Goal: Information Seeking & Learning: Learn about a topic

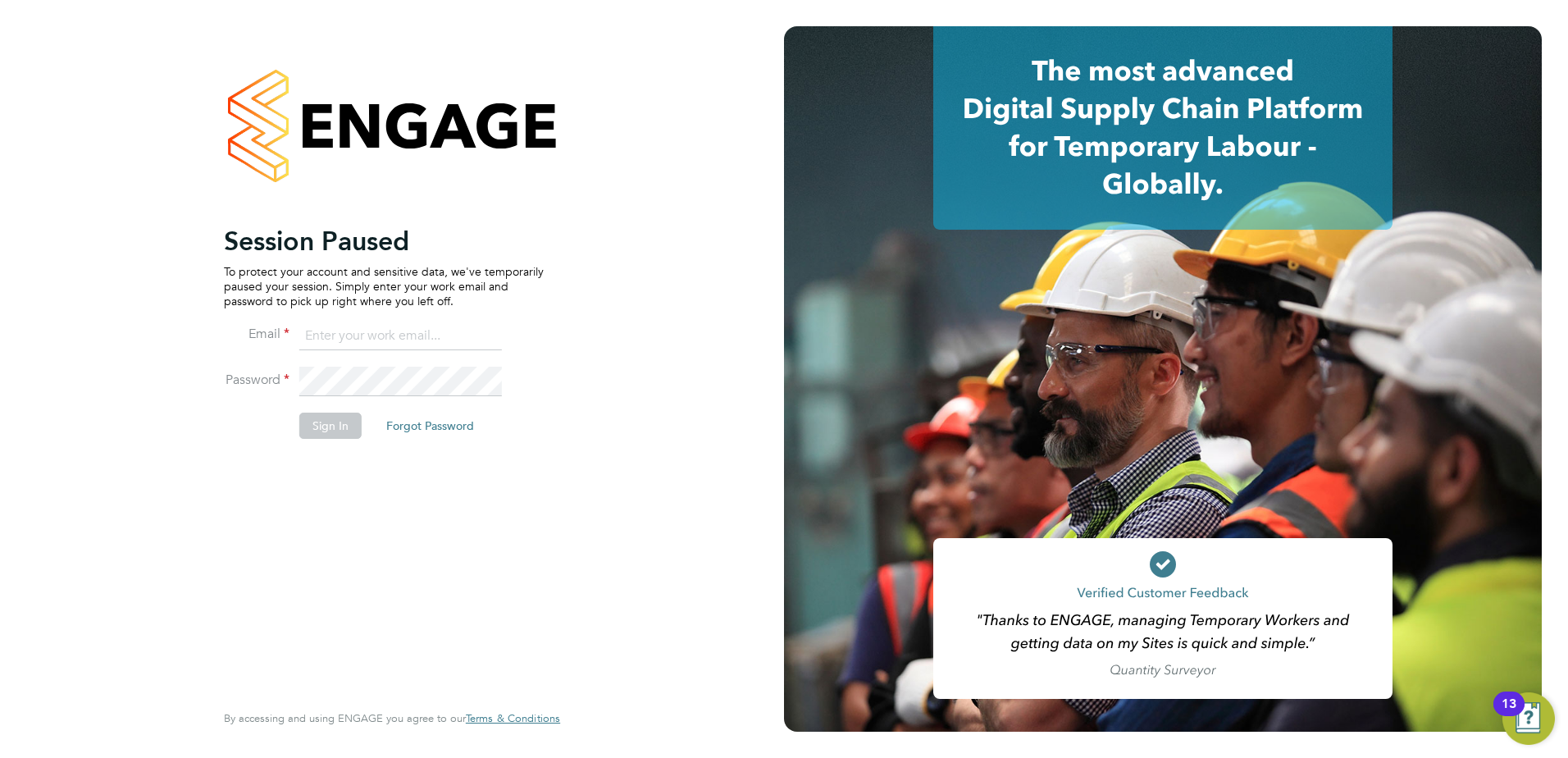
type input "jamesc@educationmattersgroup.co.uk"
click at [336, 434] on button "Sign In" at bounding box center [331, 425] width 63 height 26
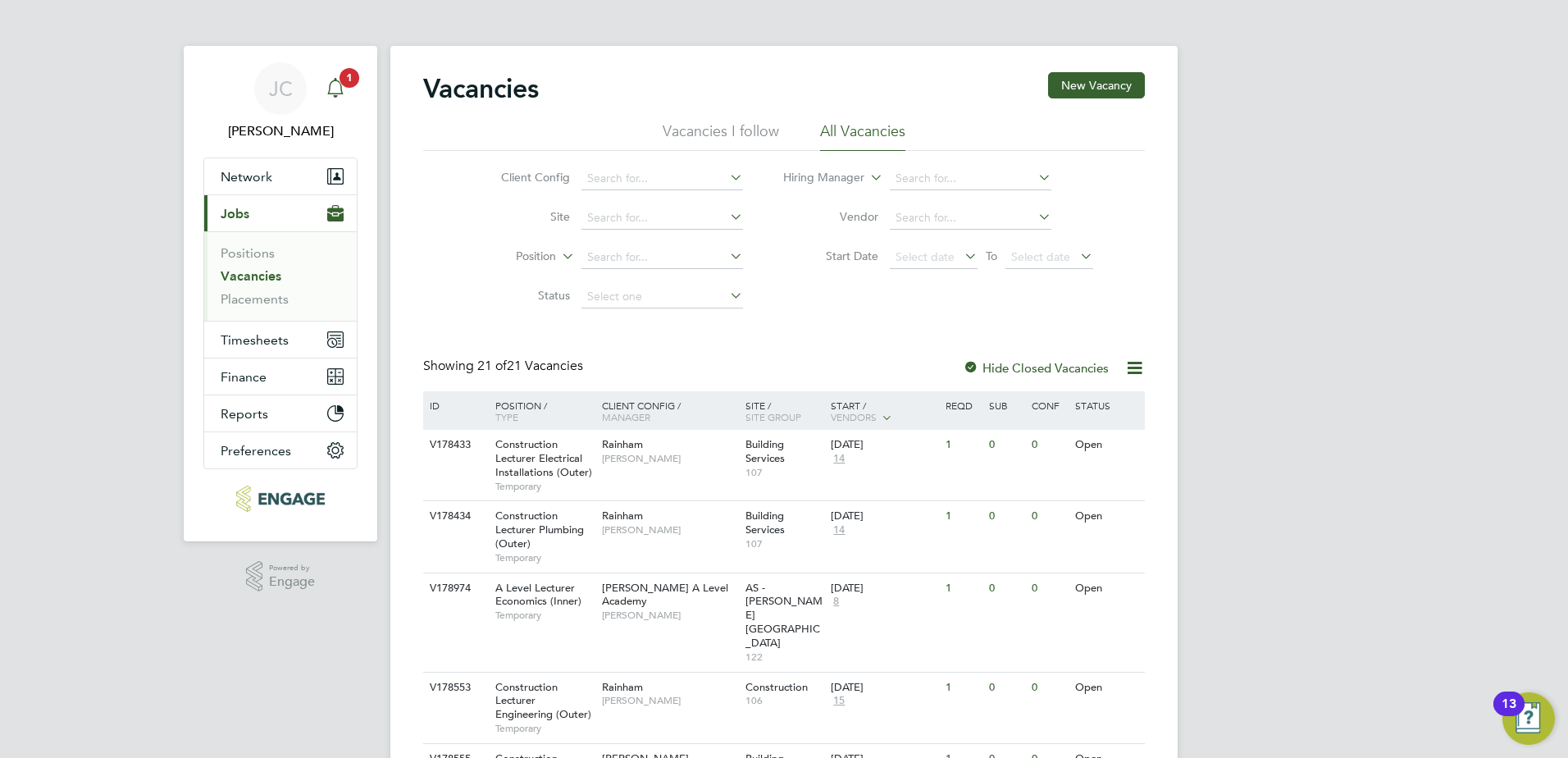
click at [338, 80] on app-alerts-badge "1" at bounding box center [348, 78] width 21 height 22
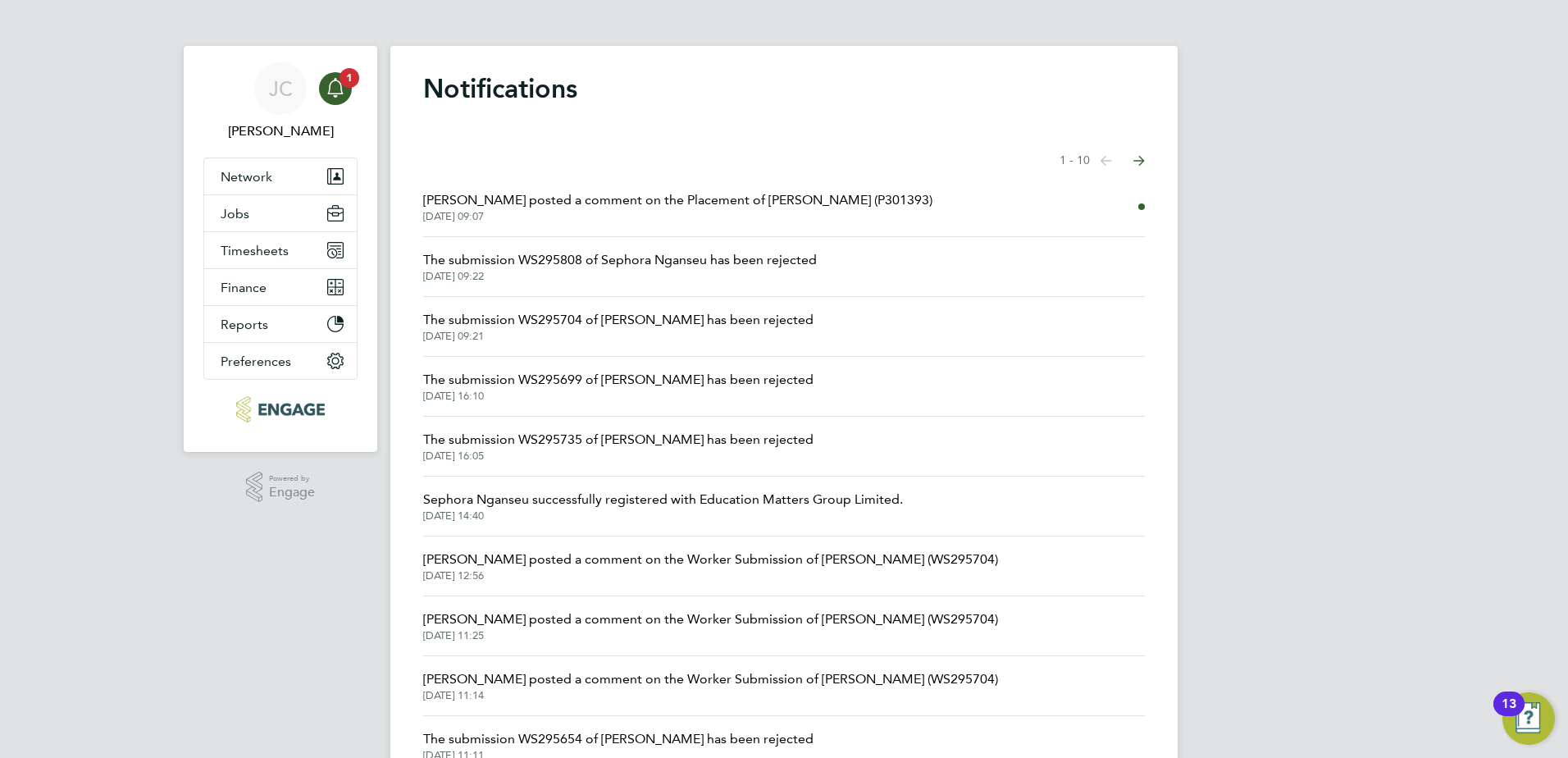
click at [510, 196] on span "Emma Wood posted a comment on the Placement of Maria Andrew (P301393)" at bounding box center [677, 200] width 509 height 20
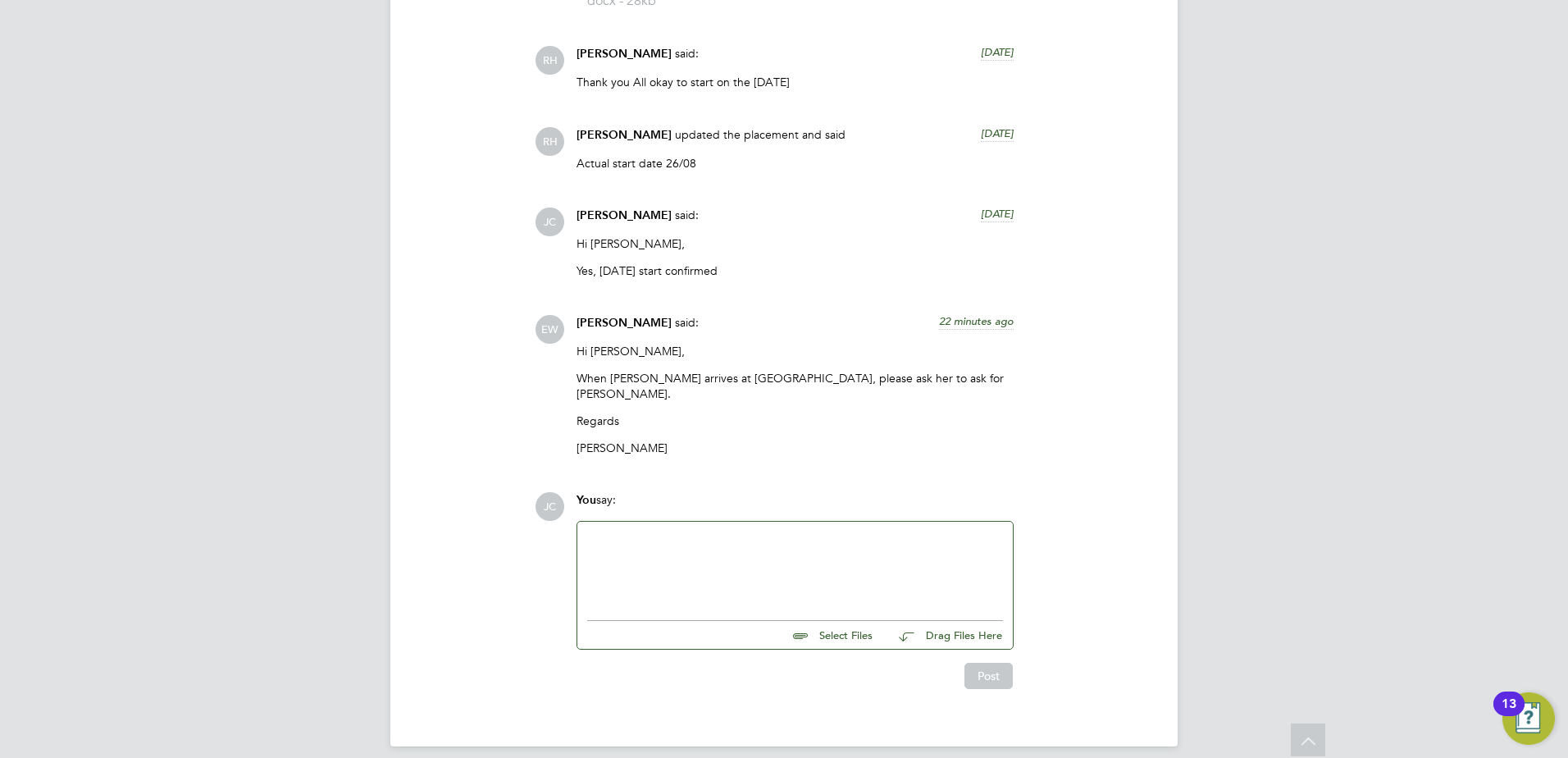
click at [706, 556] on div at bounding box center [795, 567] width 416 height 71
click at [665, 522] on div at bounding box center [794, 567] width 435 height 91
click at [670, 536] on div at bounding box center [795, 567] width 416 height 71
drag, startPoint x: 606, startPoint y: 523, endPoint x: 565, endPoint y: 525, distance: 41.0
click at [565, 525] on div "JC You say: E Select Files Drag Files Here Drop your files here Post" at bounding box center [839, 591] width 610 height 197
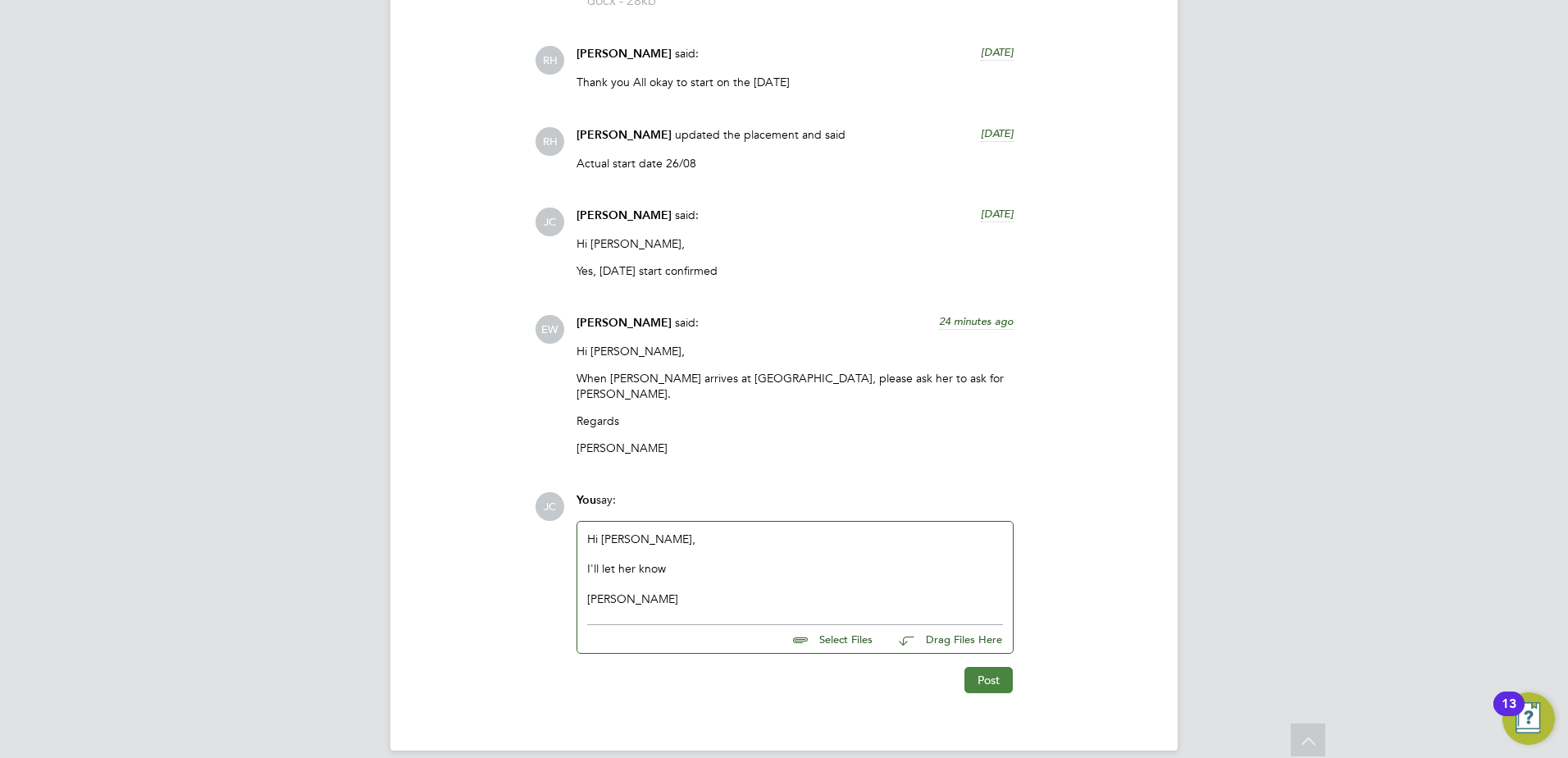
click at [983, 667] on button "Post" at bounding box center [988, 680] width 49 height 26
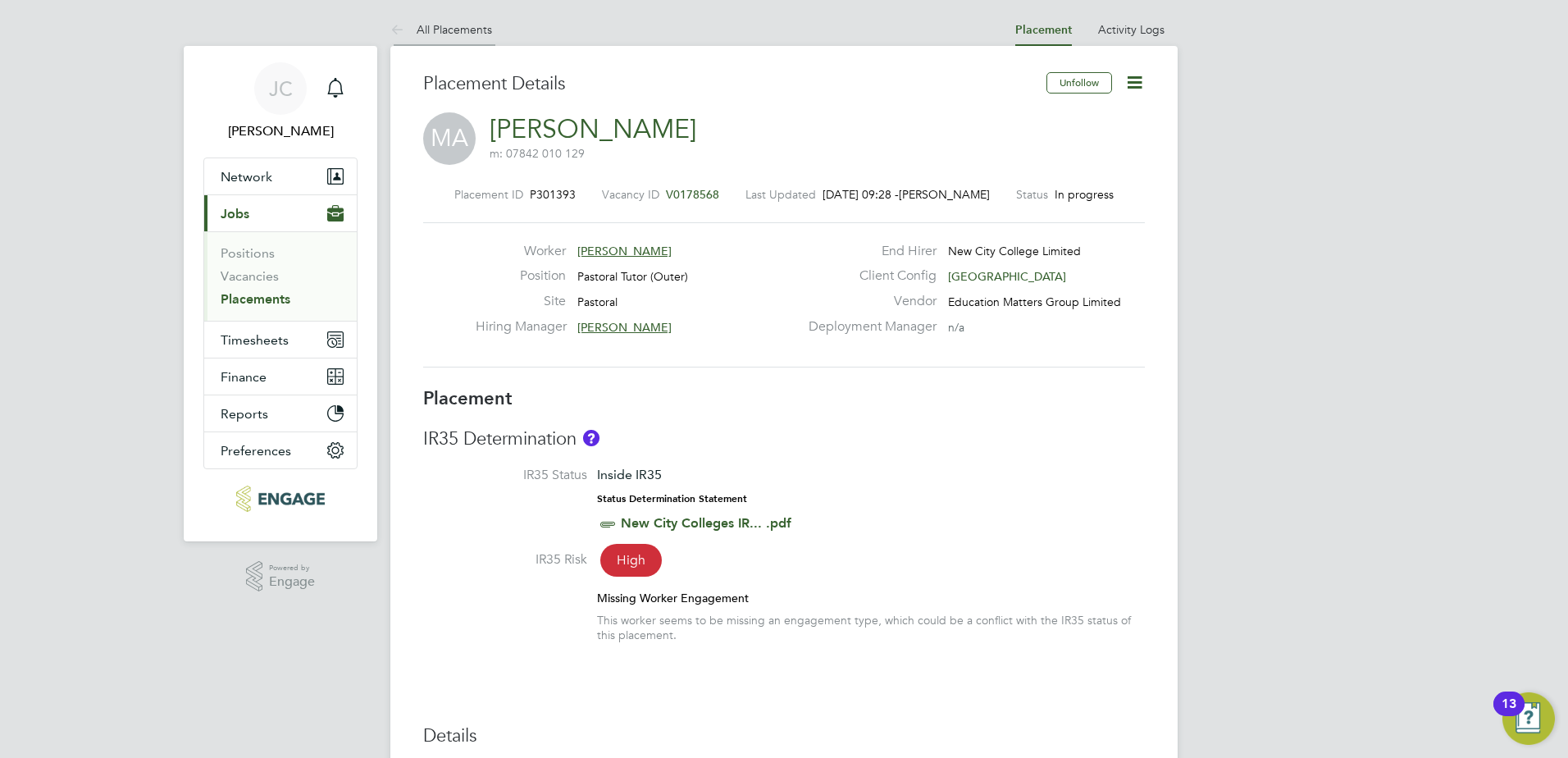
click at [404, 30] on icon at bounding box center [400, 31] width 21 height 21
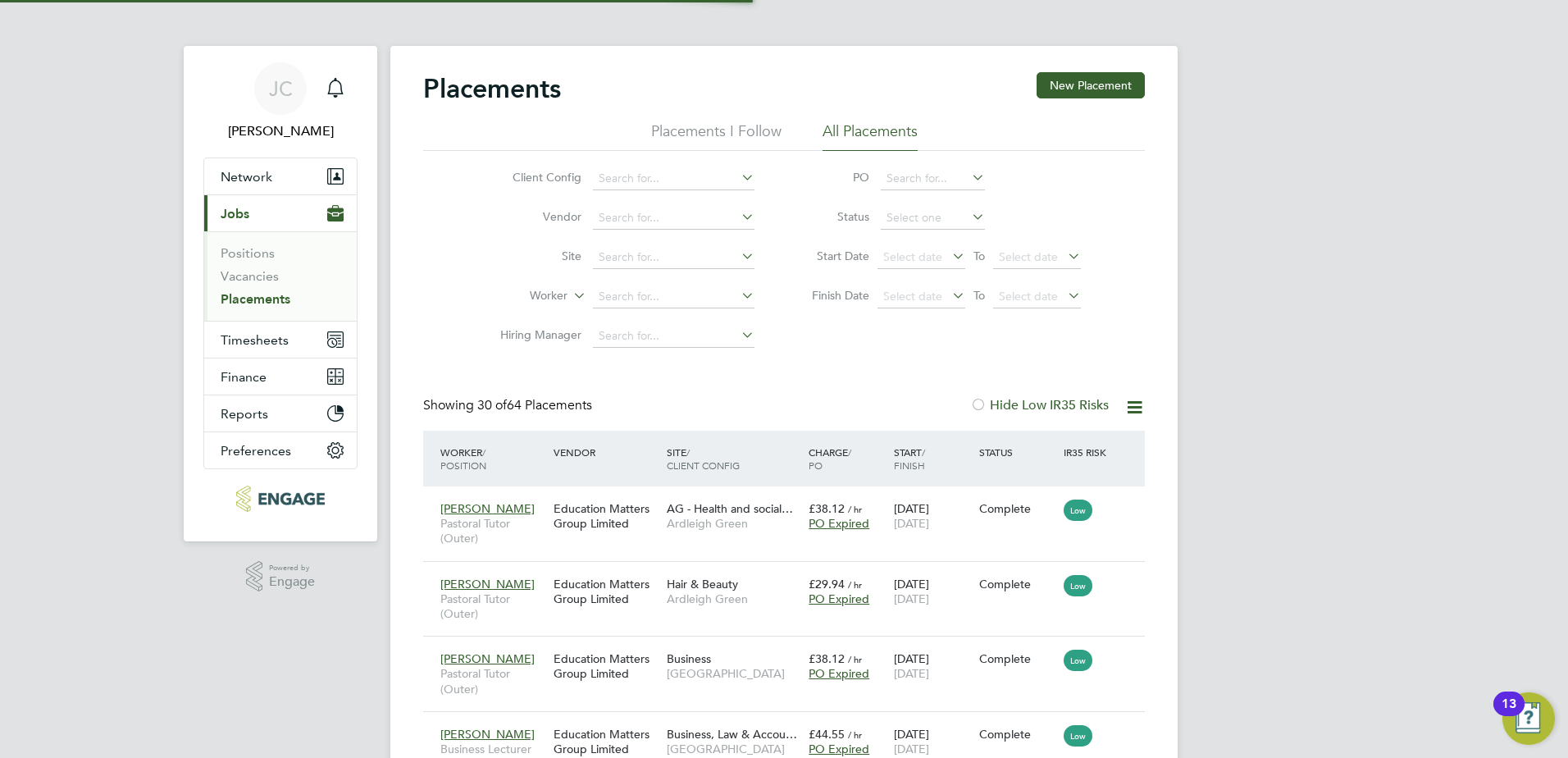
scroll to position [48, 142]
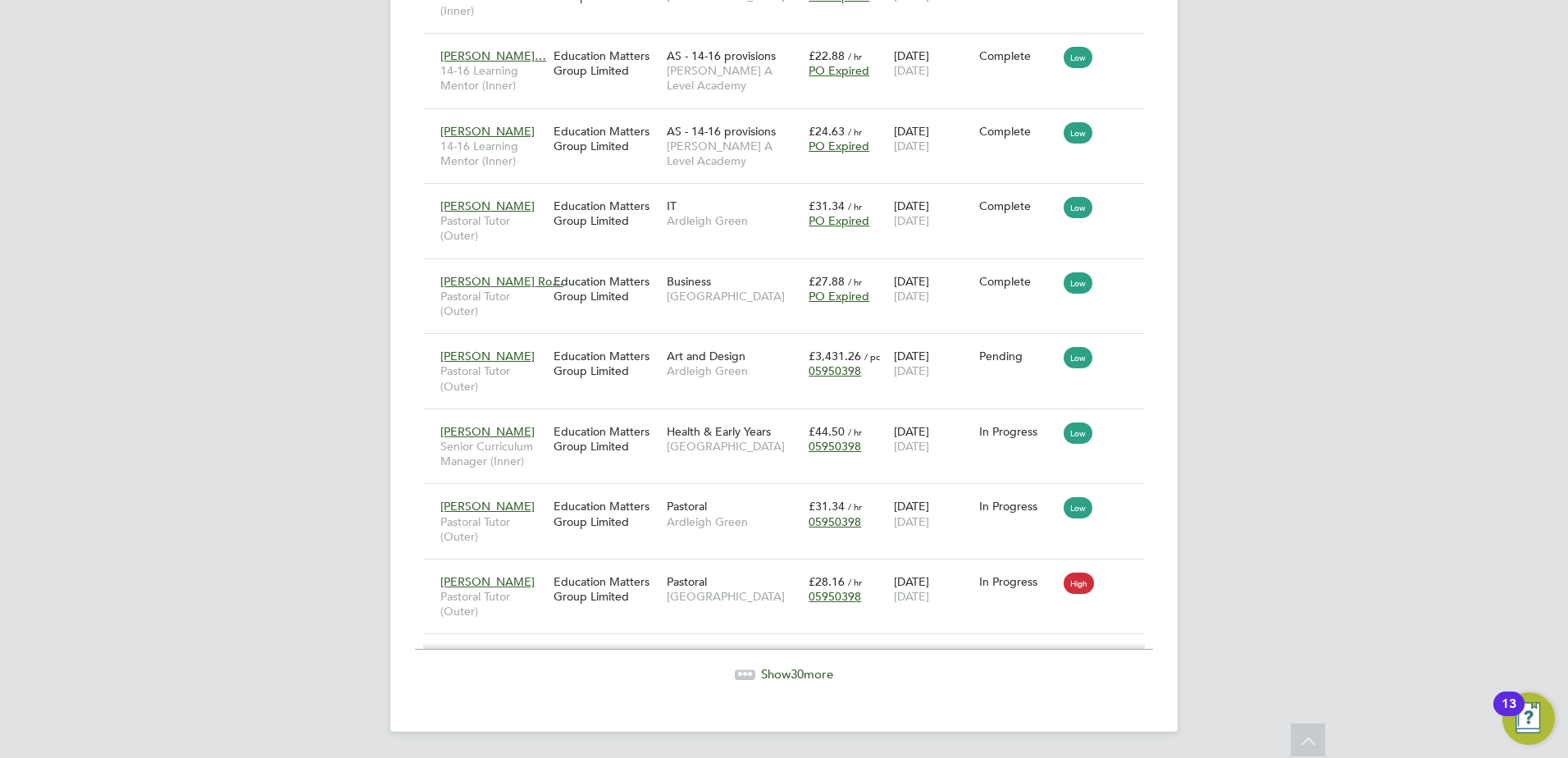
click at [793, 672] on span "30" at bounding box center [796, 674] width 13 height 16
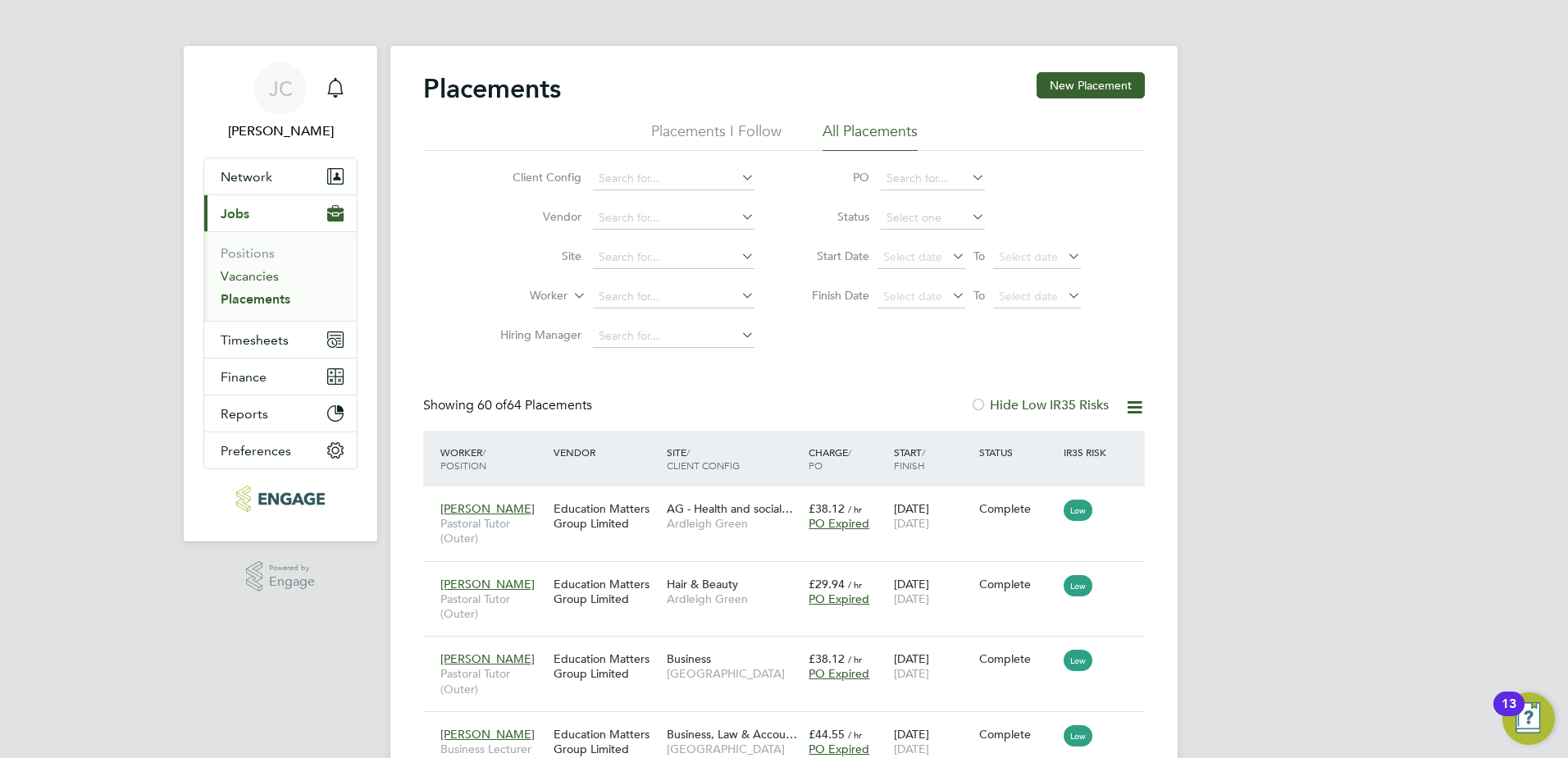
click at [256, 276] on link "Vacancies" at bounding box center [250, 276] width 58 height 16
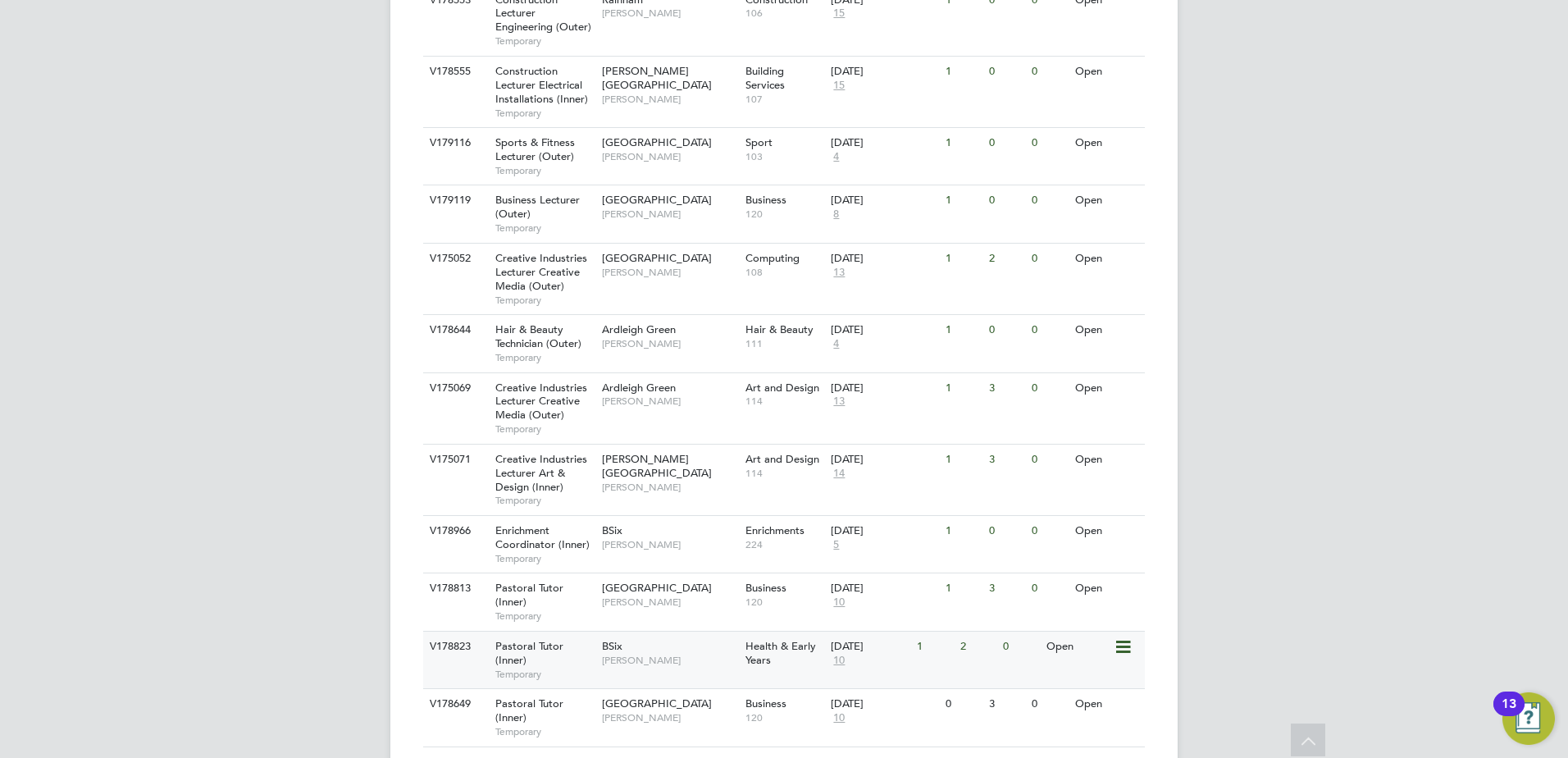
scroll to position [656, 0]
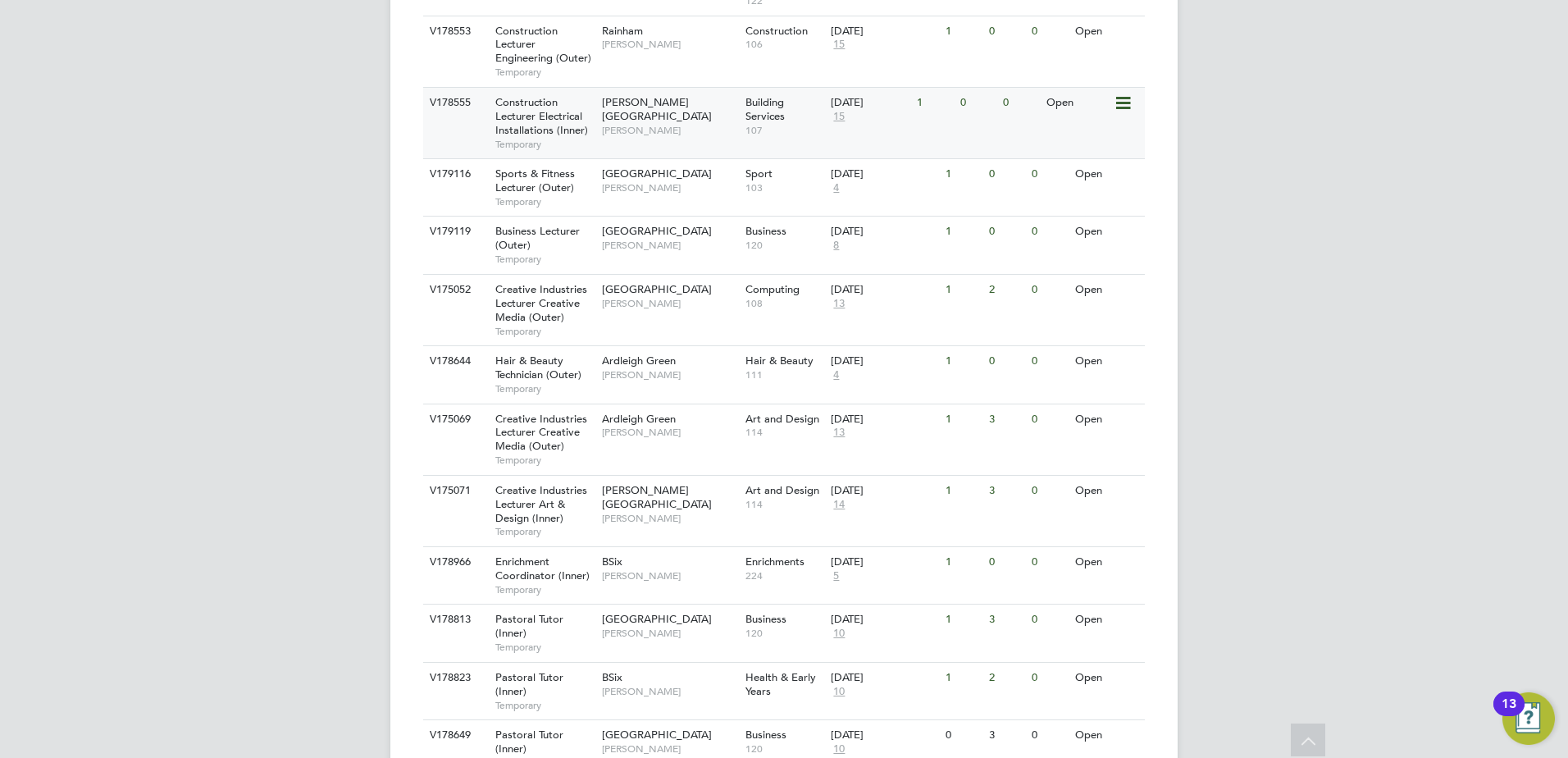
click at [625, 115] on div "V178555 Construction Lecturer Electrical Installations (Inner) Temporary Hackne…" at bounding box center [784, 123] width 722 height 72
click at [650, 166] on span "Epping Forest Campus" at bounding box center [656, 173] width 110 height 14
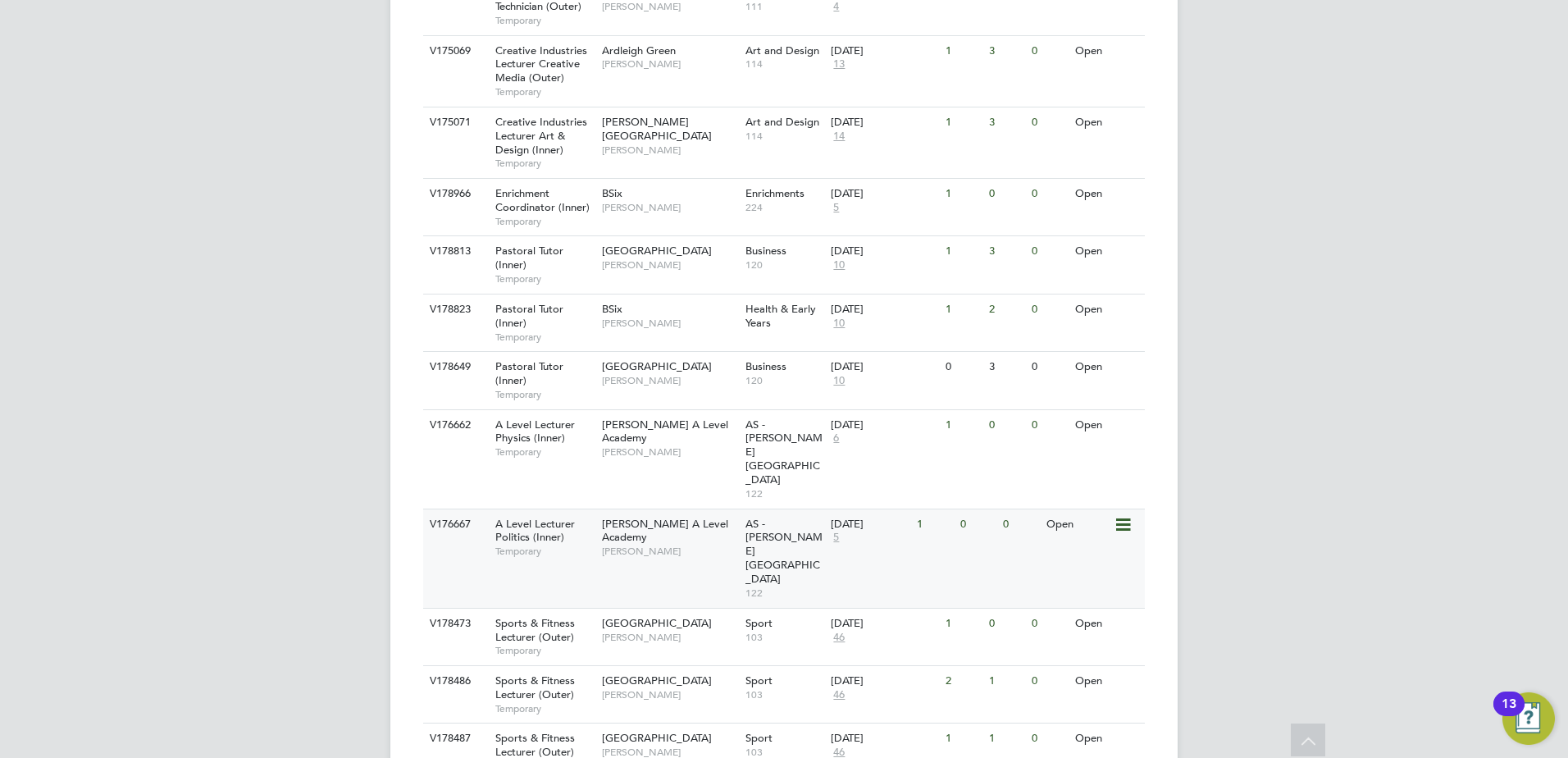
scroll to position [1028, 0]
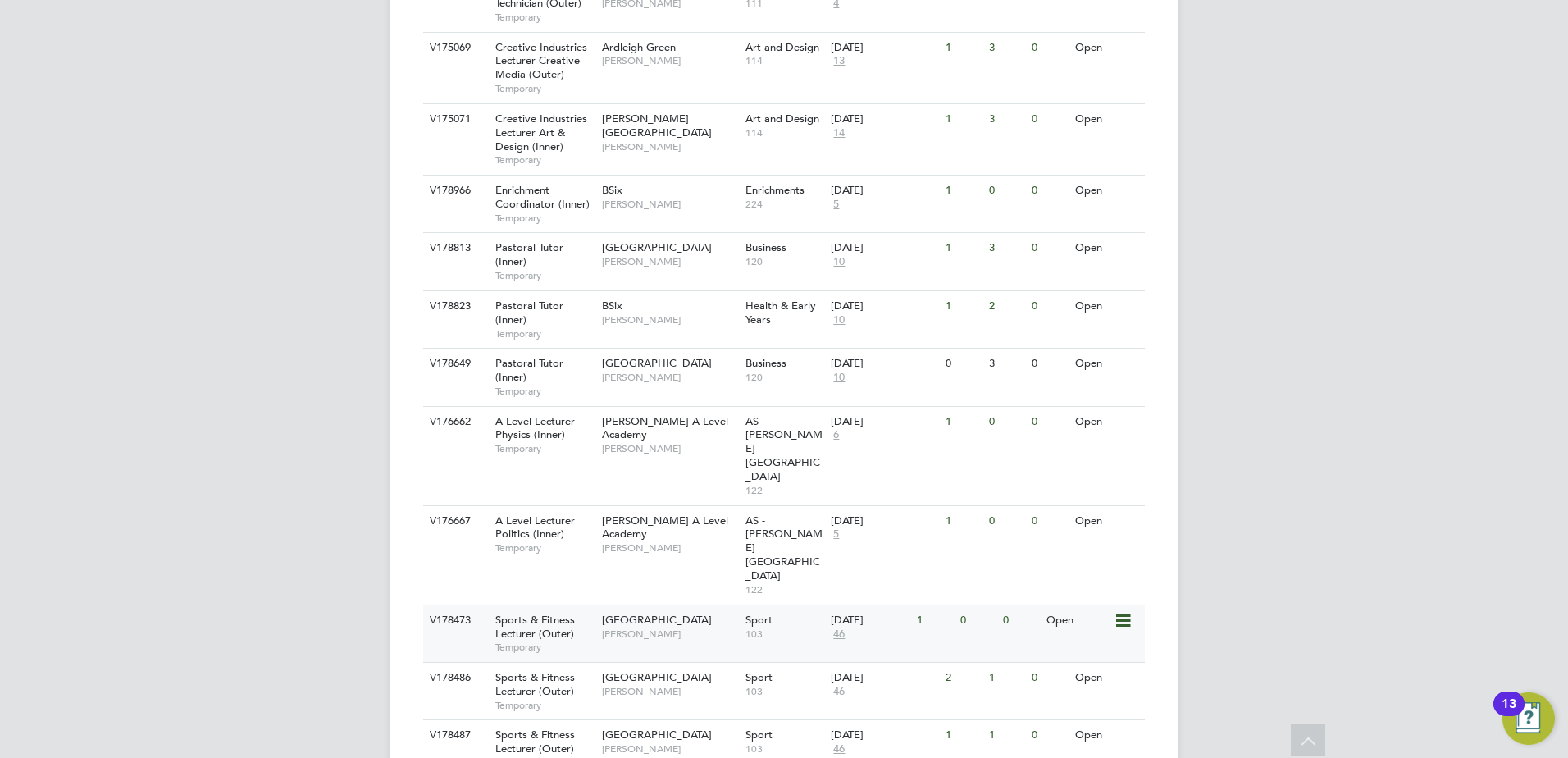
click at [651, 613] on span "Redbridge Campus" at bounding box center [656, 620] width 110 height 14
click at [635, 670] on span "Havering Sixth Form Campus" at bounding box center [656, 677] width 110 height 14
click at [641, 742] on span "Kane White" at bounding box center [669, 748] width 135 height 13
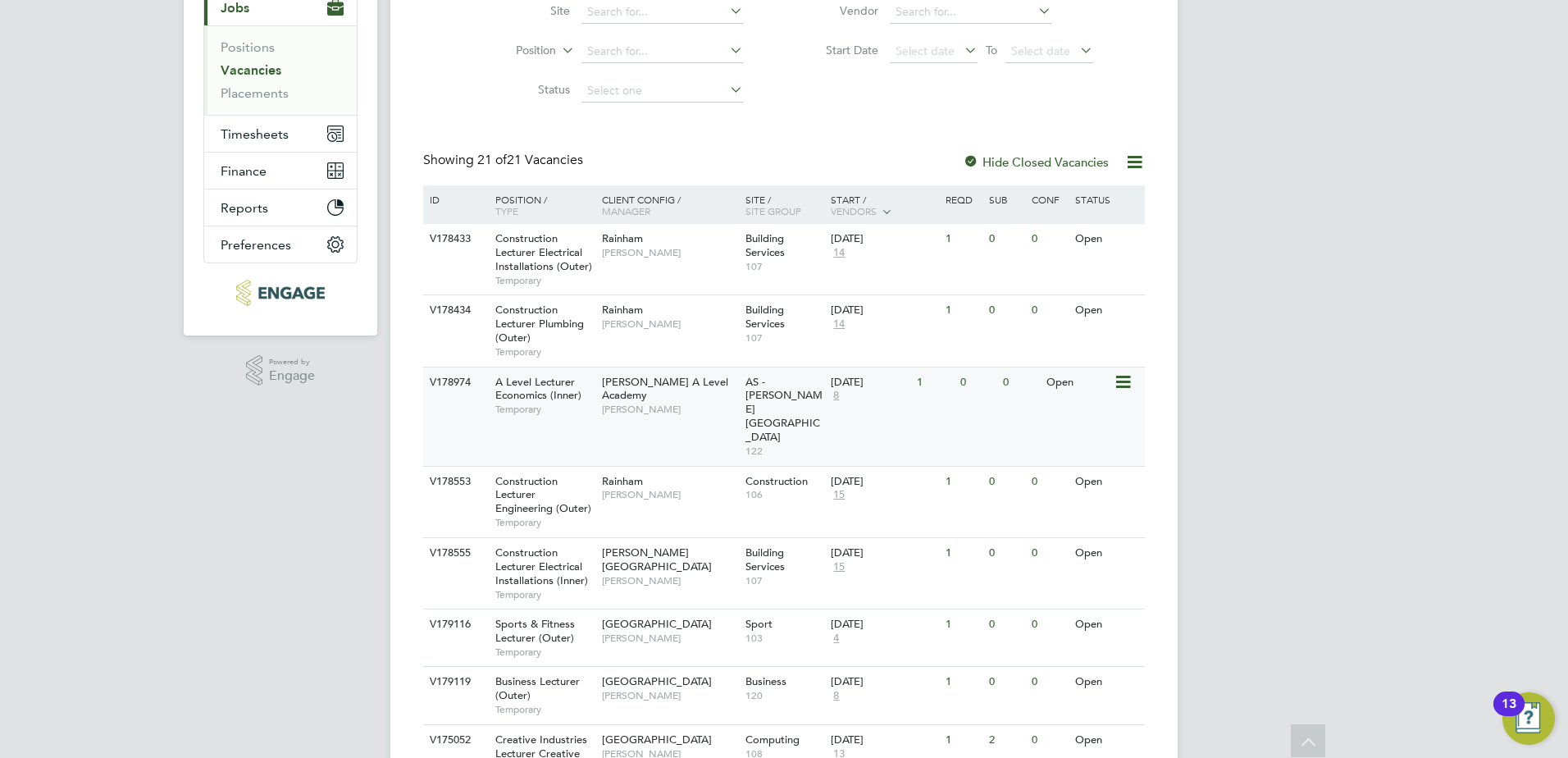
scroll to position [207, 0]
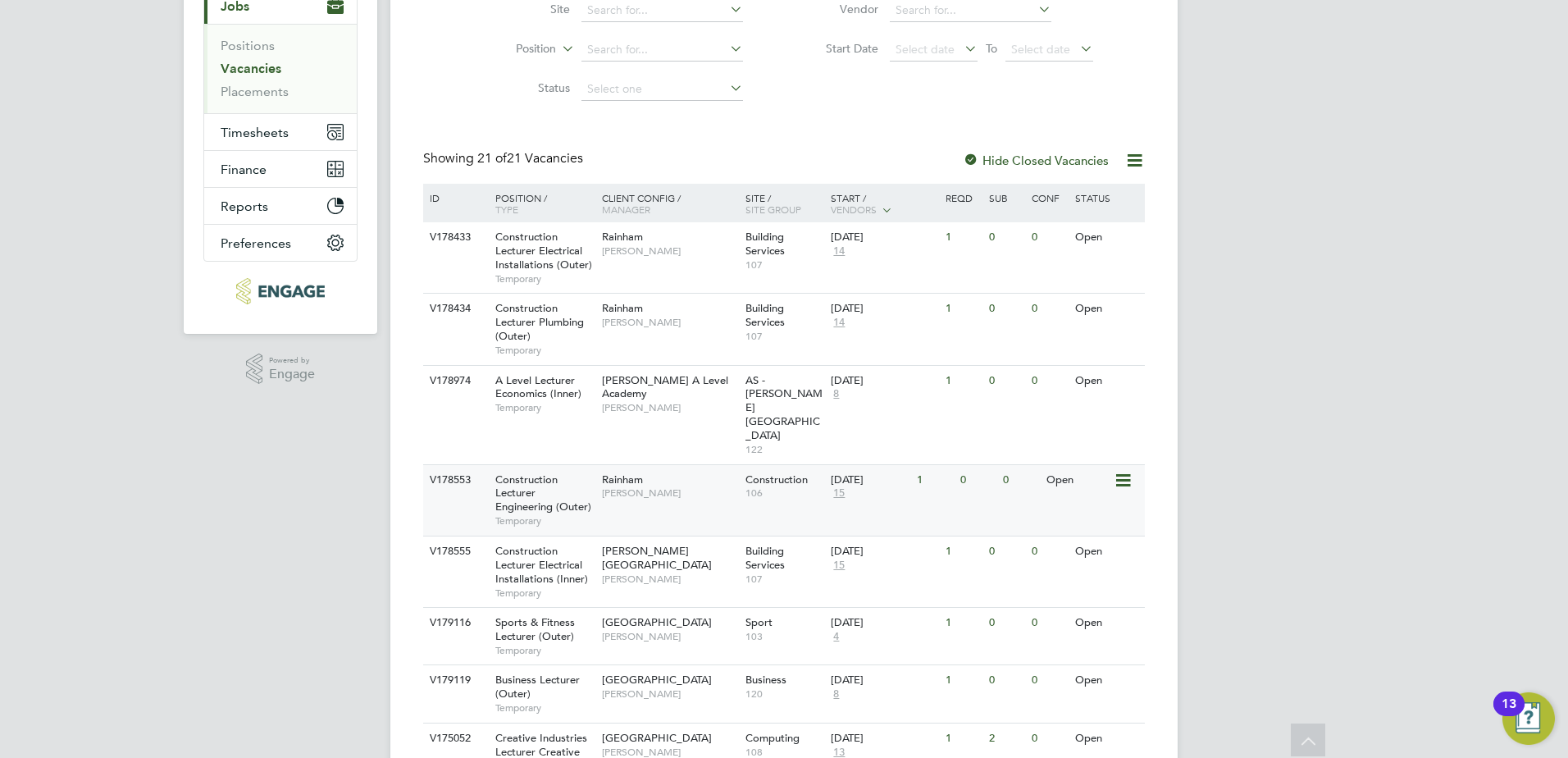
click at [507, 472] on span "Construction Lecturer Engineering (Outer)" at bounding box center [543, 493] width 96 height 42
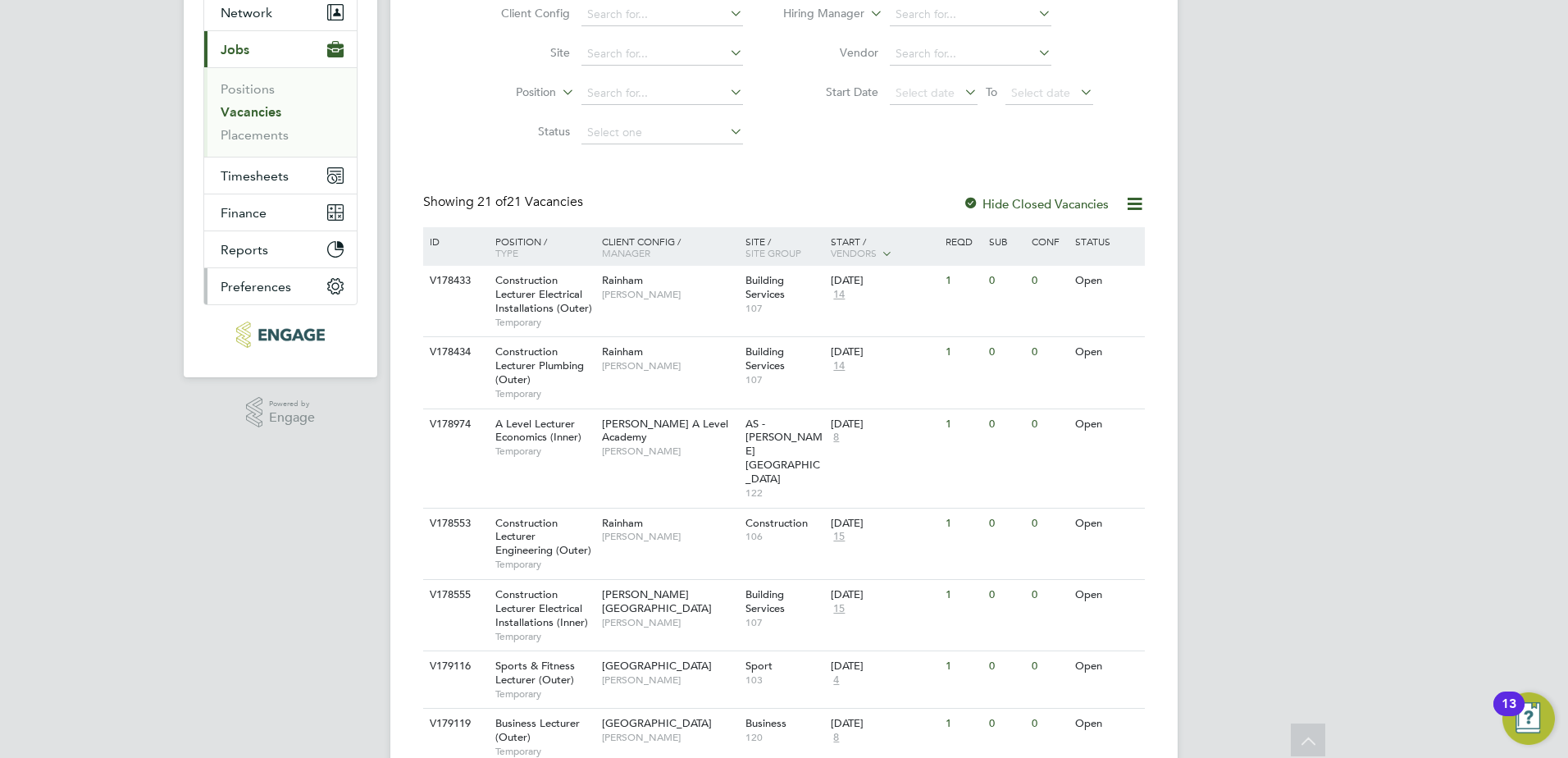
scroll to position [0, 0]
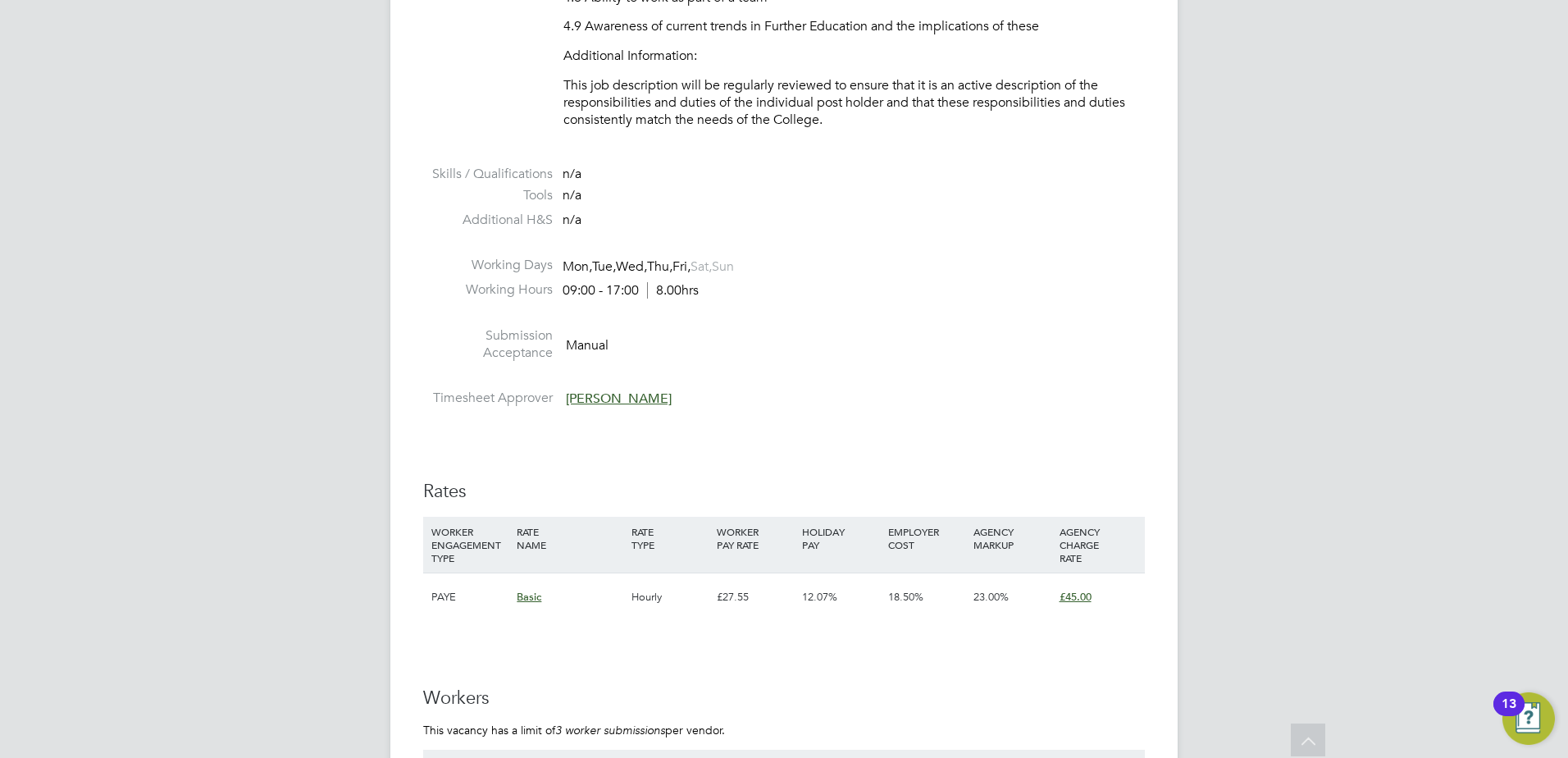
scroll to position [2051, 0]
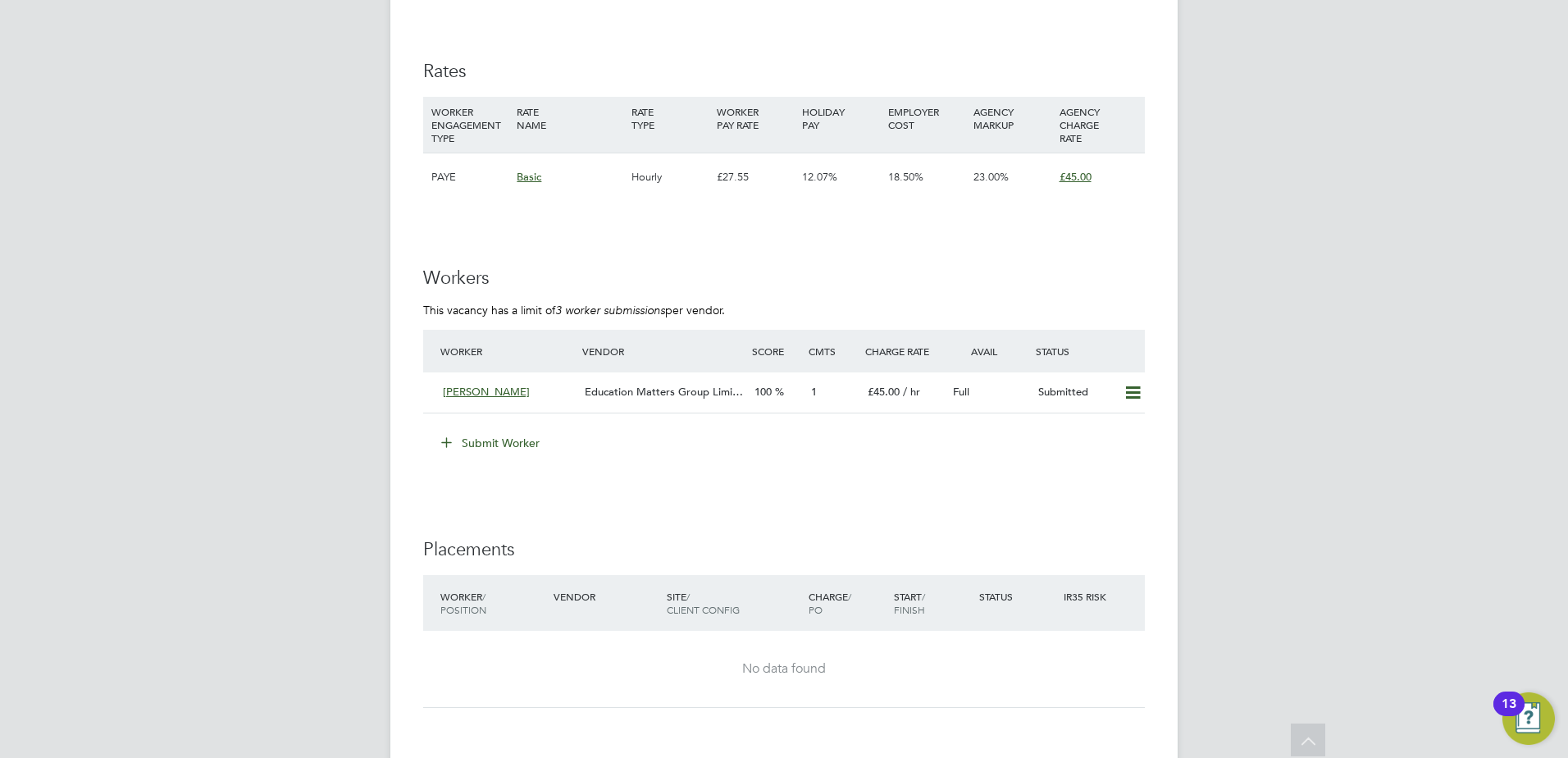
scroll to position [2871, 0]
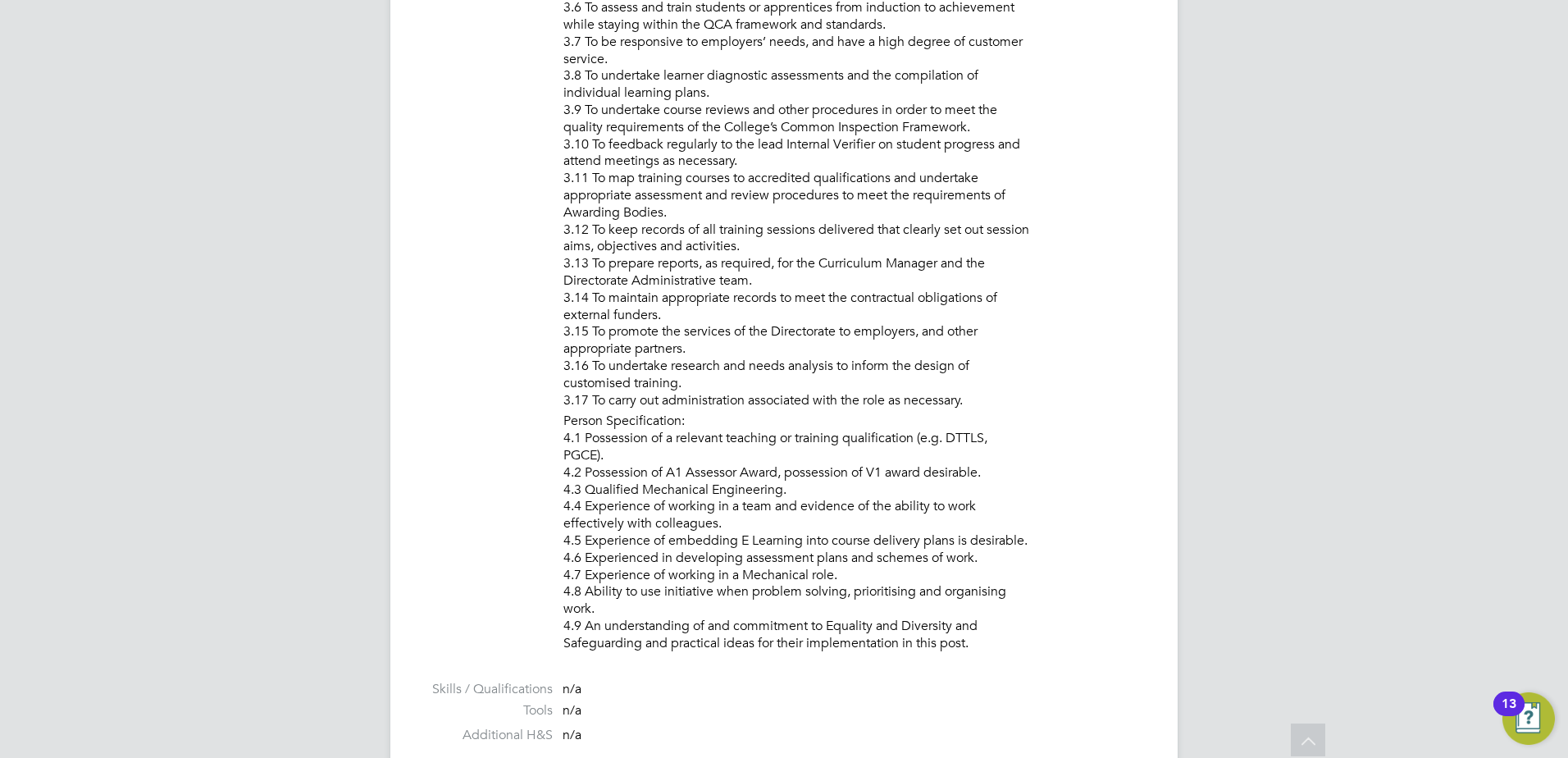
scroll to position [1805, 0]
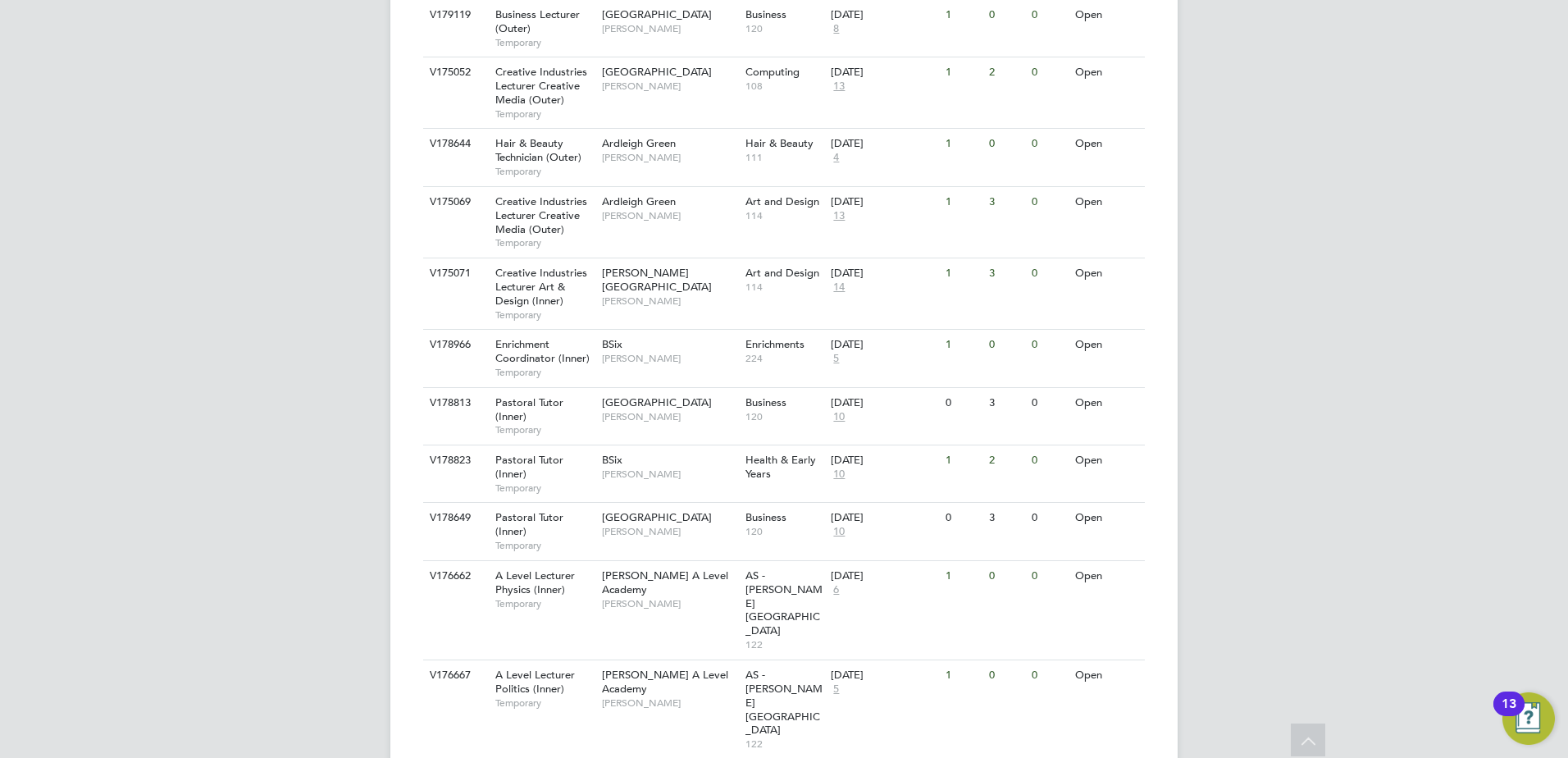
scroll to position [935, 0]
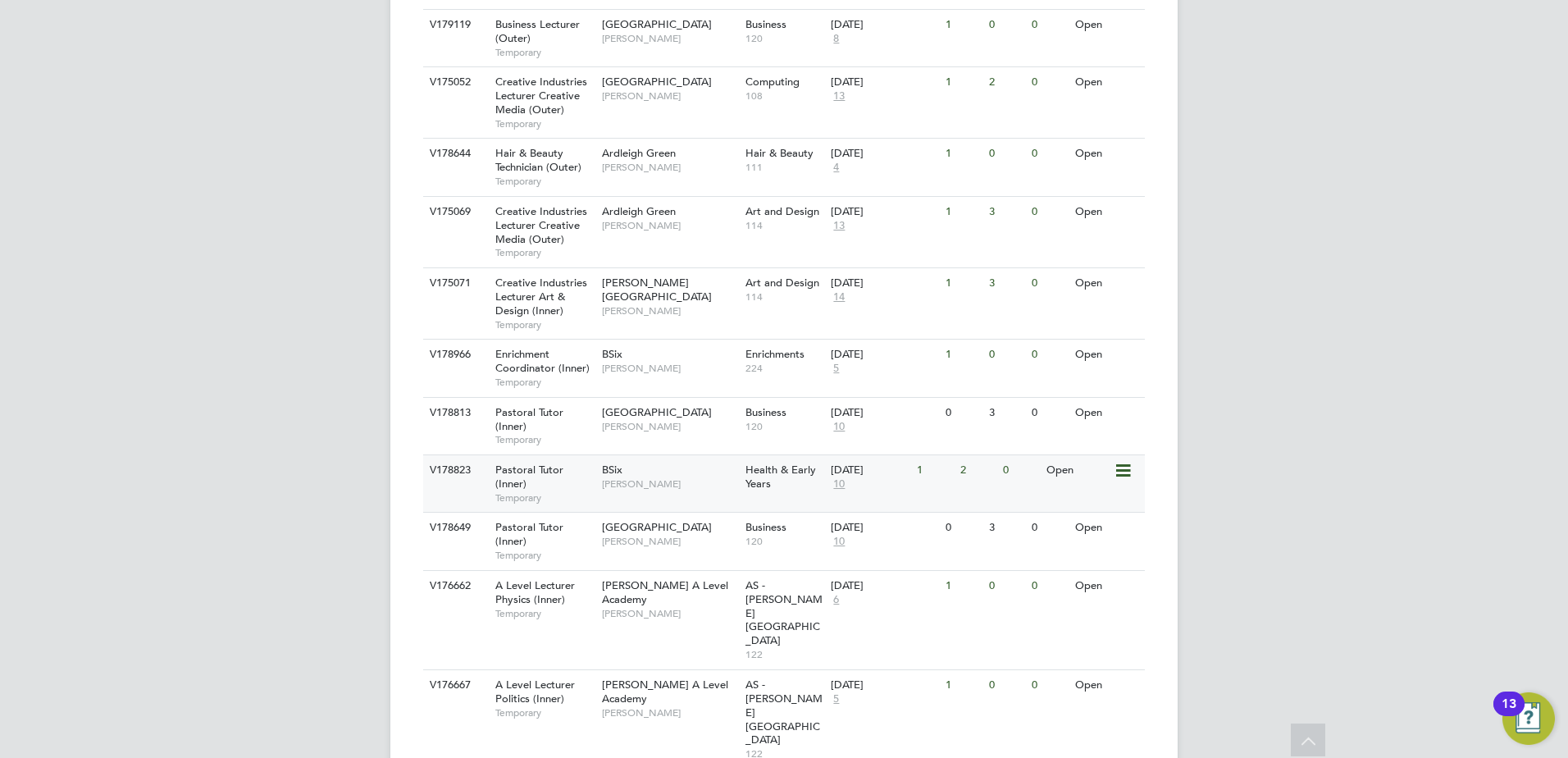
click at [615, 477] on span "[PERSON_NAME]" at bounding box center [669, 483] width 135 height 13
click at [617, 462] on span "BSix" at bounding box center [611, 469] width 21 height 14
click at [641, 520] on span "Tower Hamlets Campus" at bounding box center [656, 527] width 110 height 14
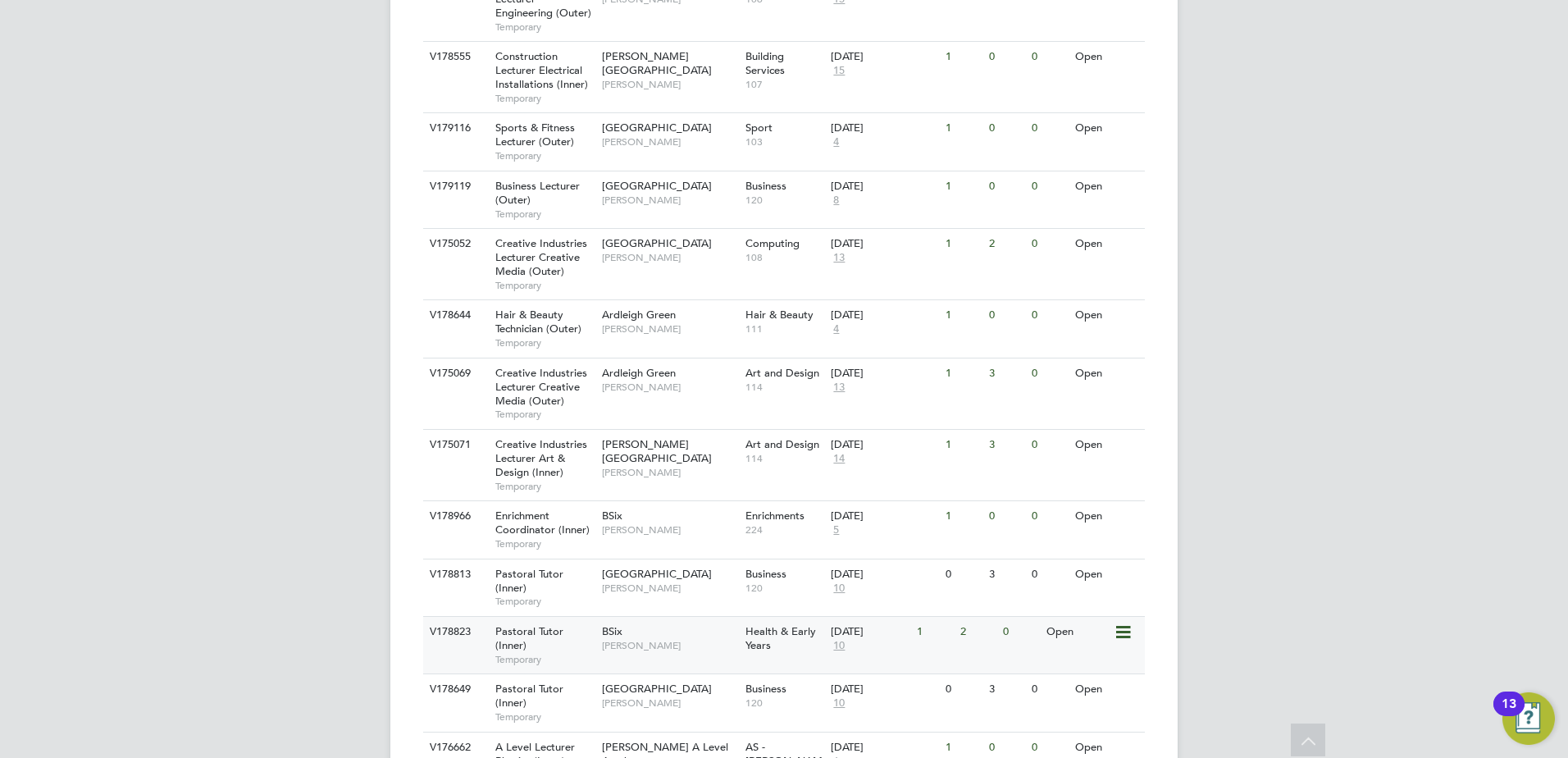
scroll to position [771, 0]
click at [638, 468] on span "John Waite" at bounding box center [669, 474] width 135 height 13
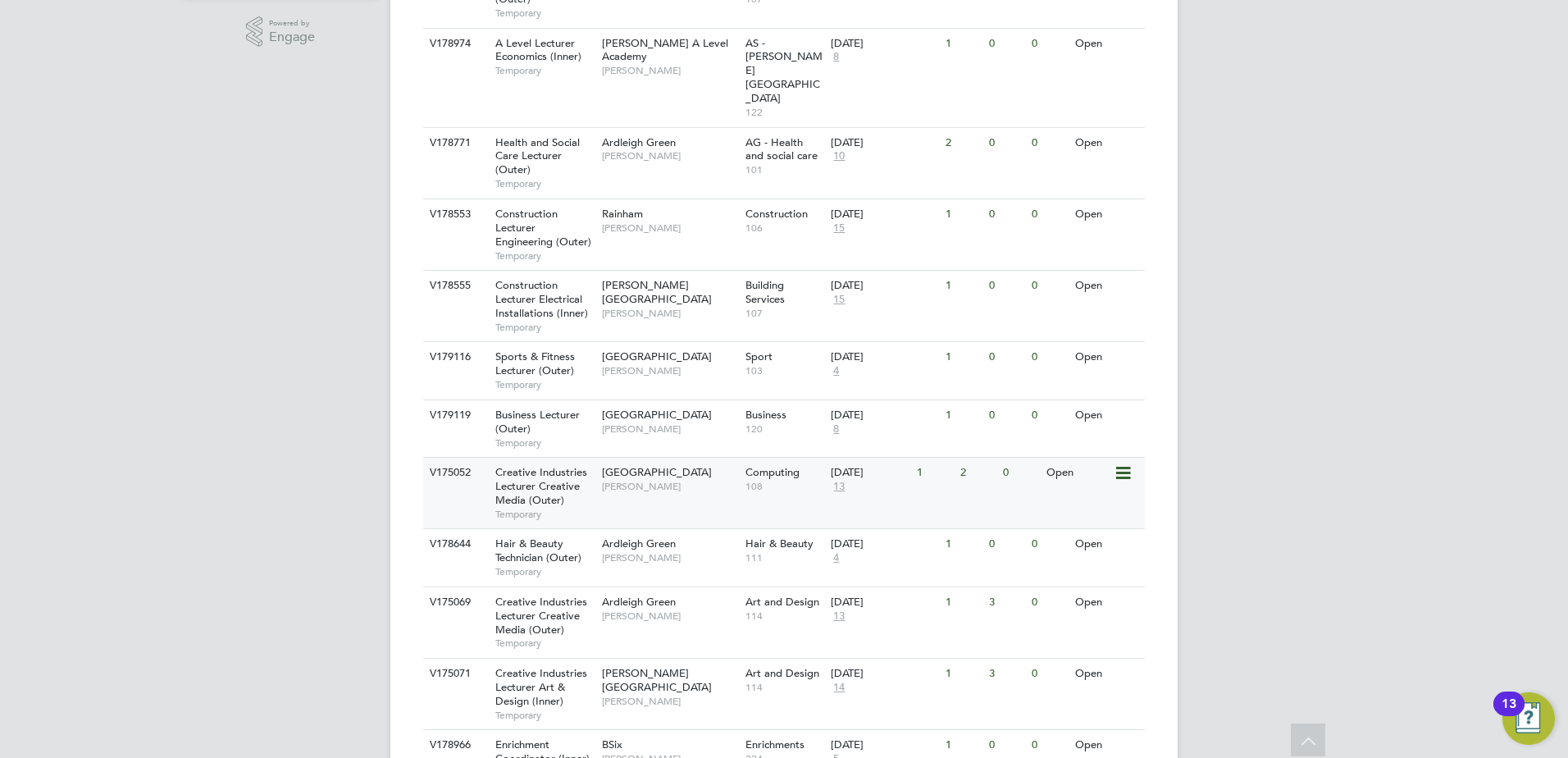
scroll to position [525, 0]
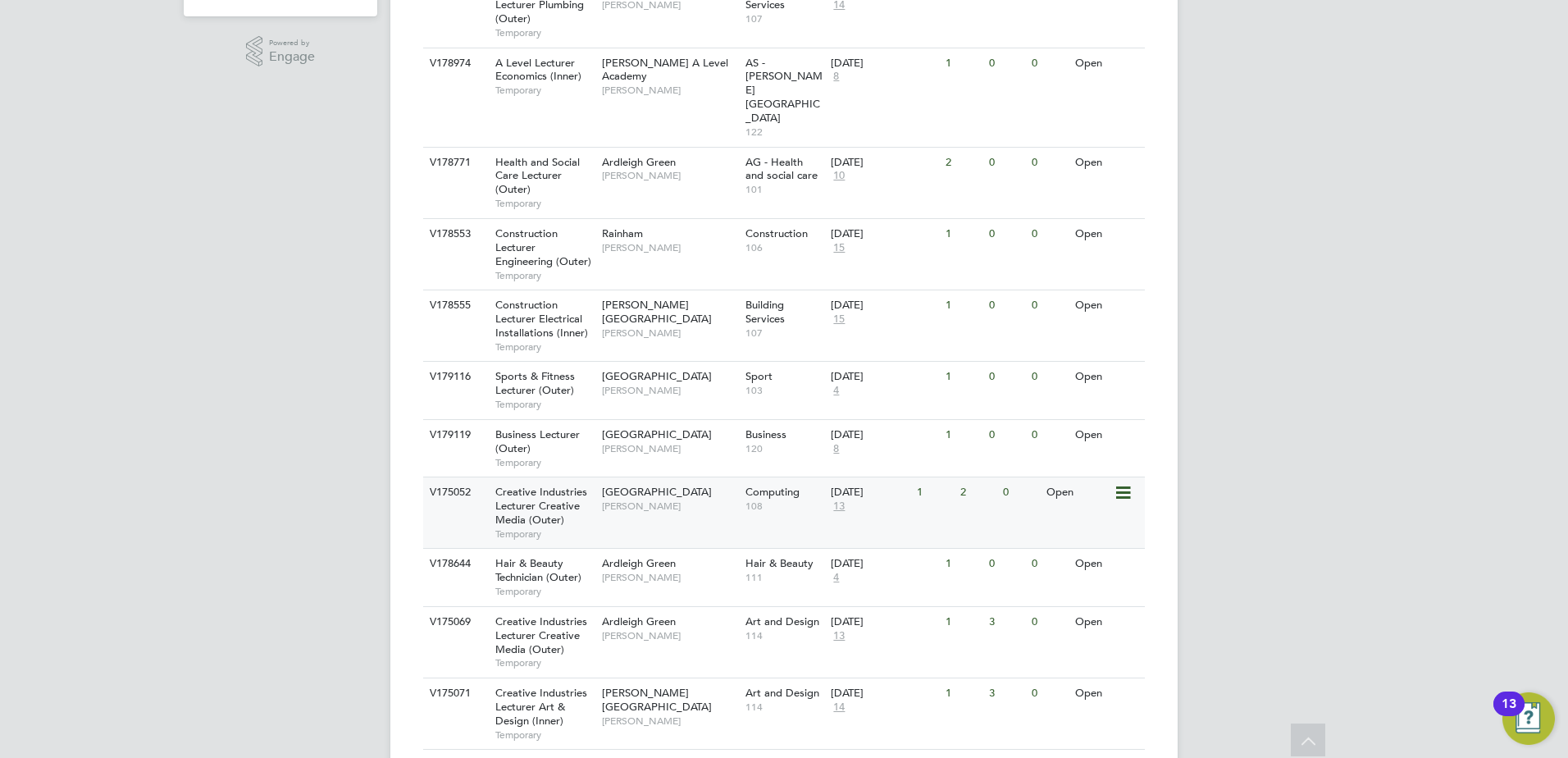
click at [639, 485] on span "Havering Sixth Form Campus" at bounding box center [656, 492] width 110 height 14
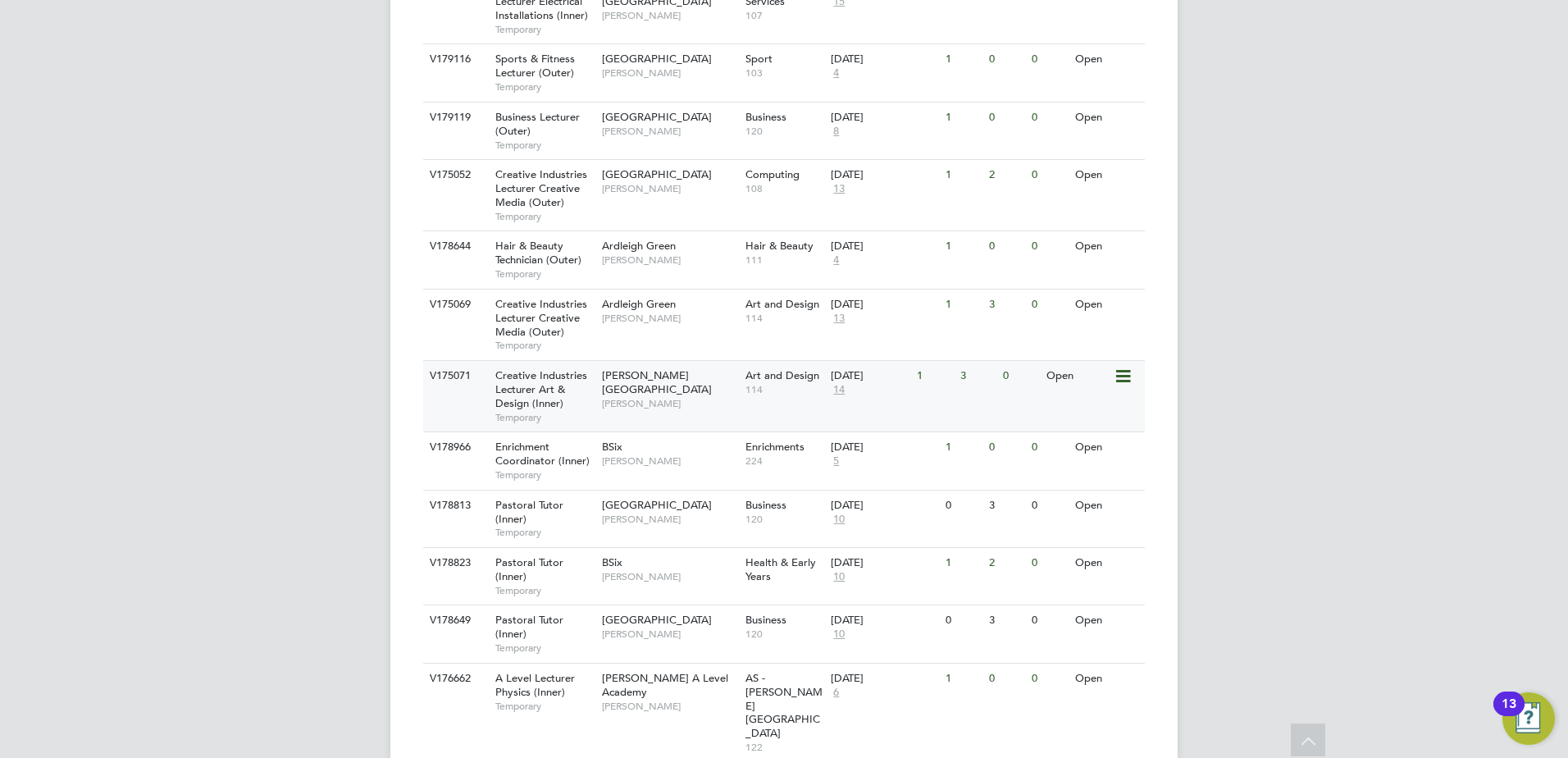
scroll to position [853, 0]
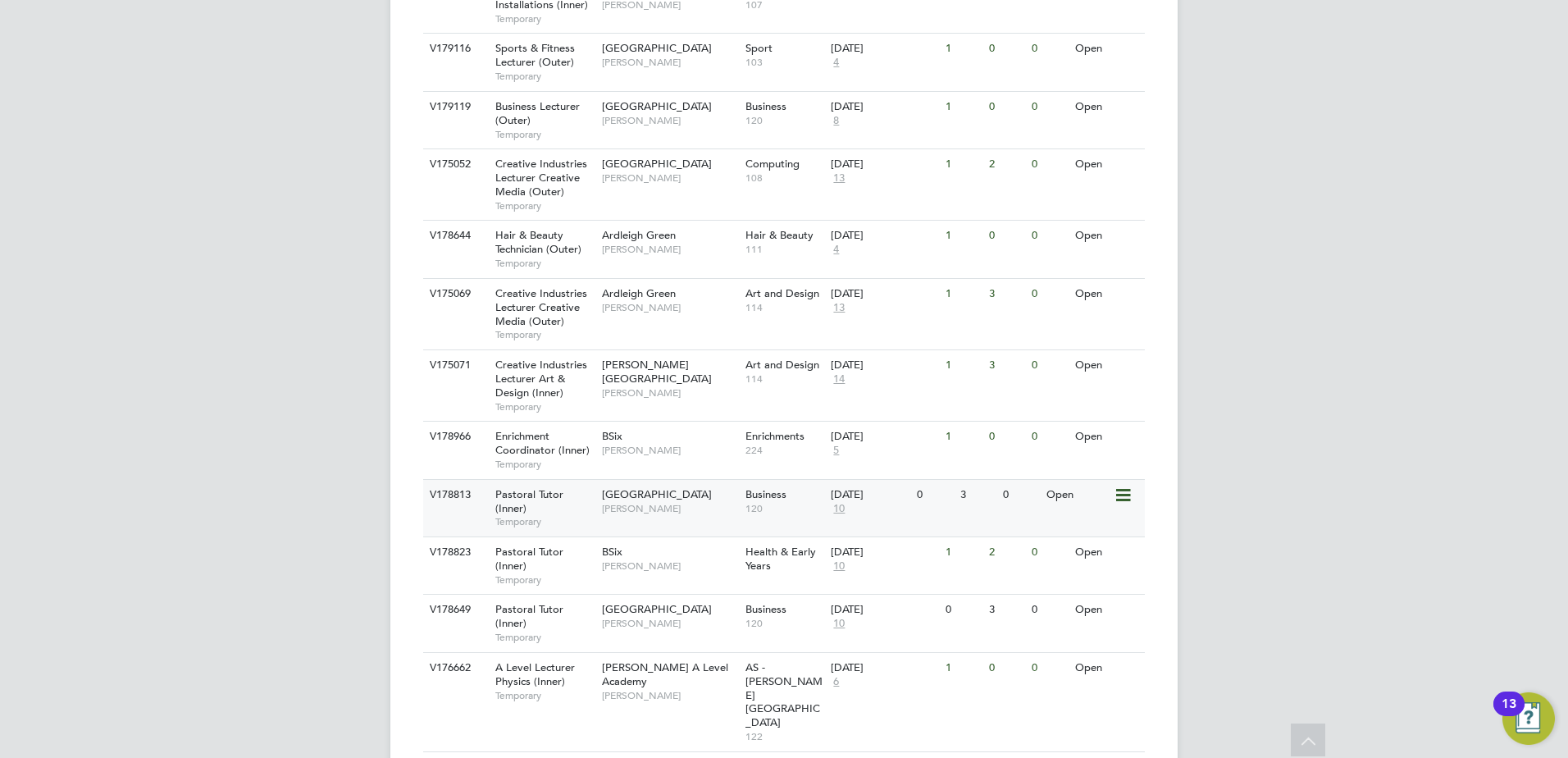
click at [671, 502] on span "[PERSON_NAME]" at bounding box center [669, 508] width 135 height 13
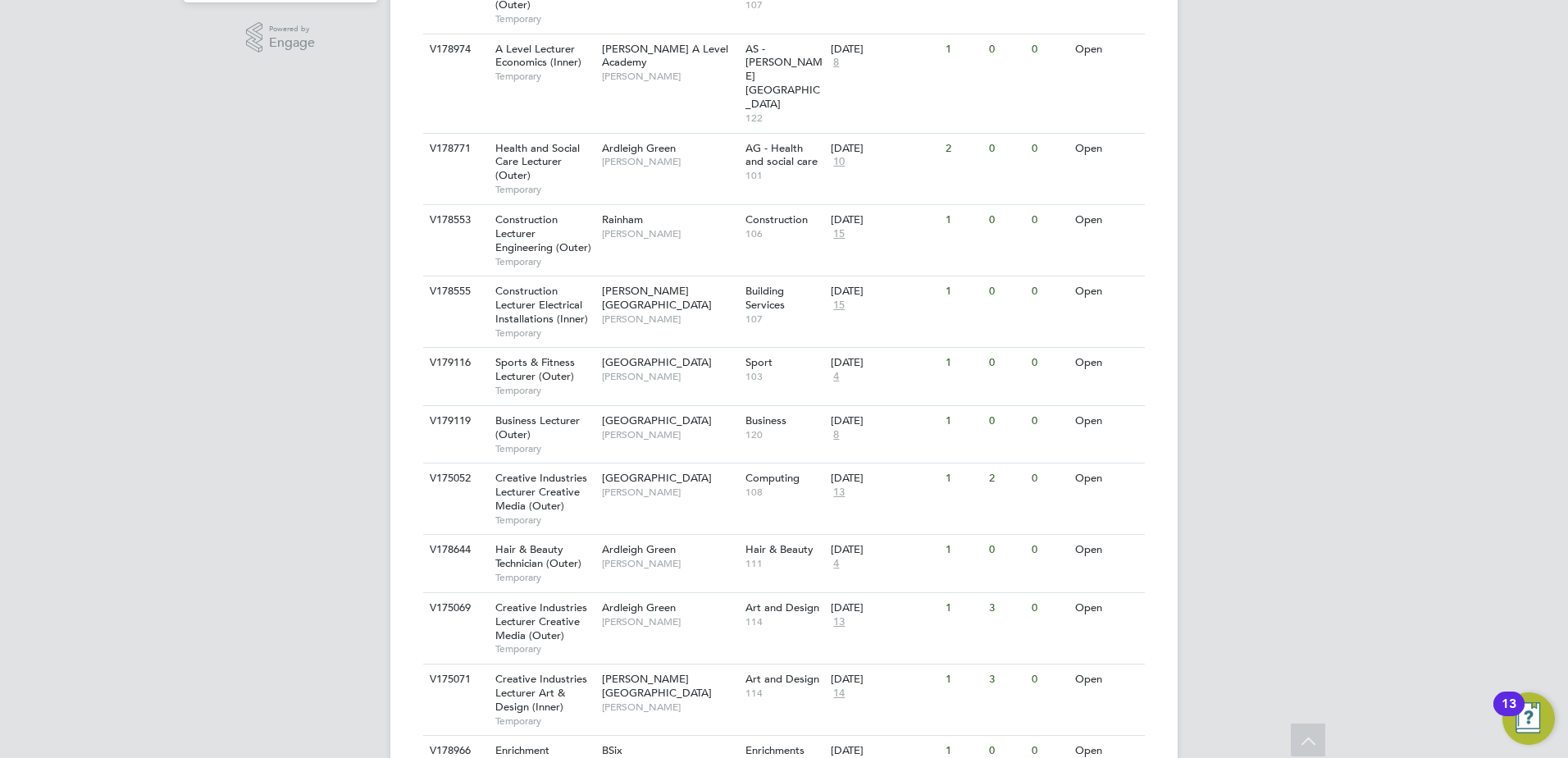
scroll to position [0, 0]
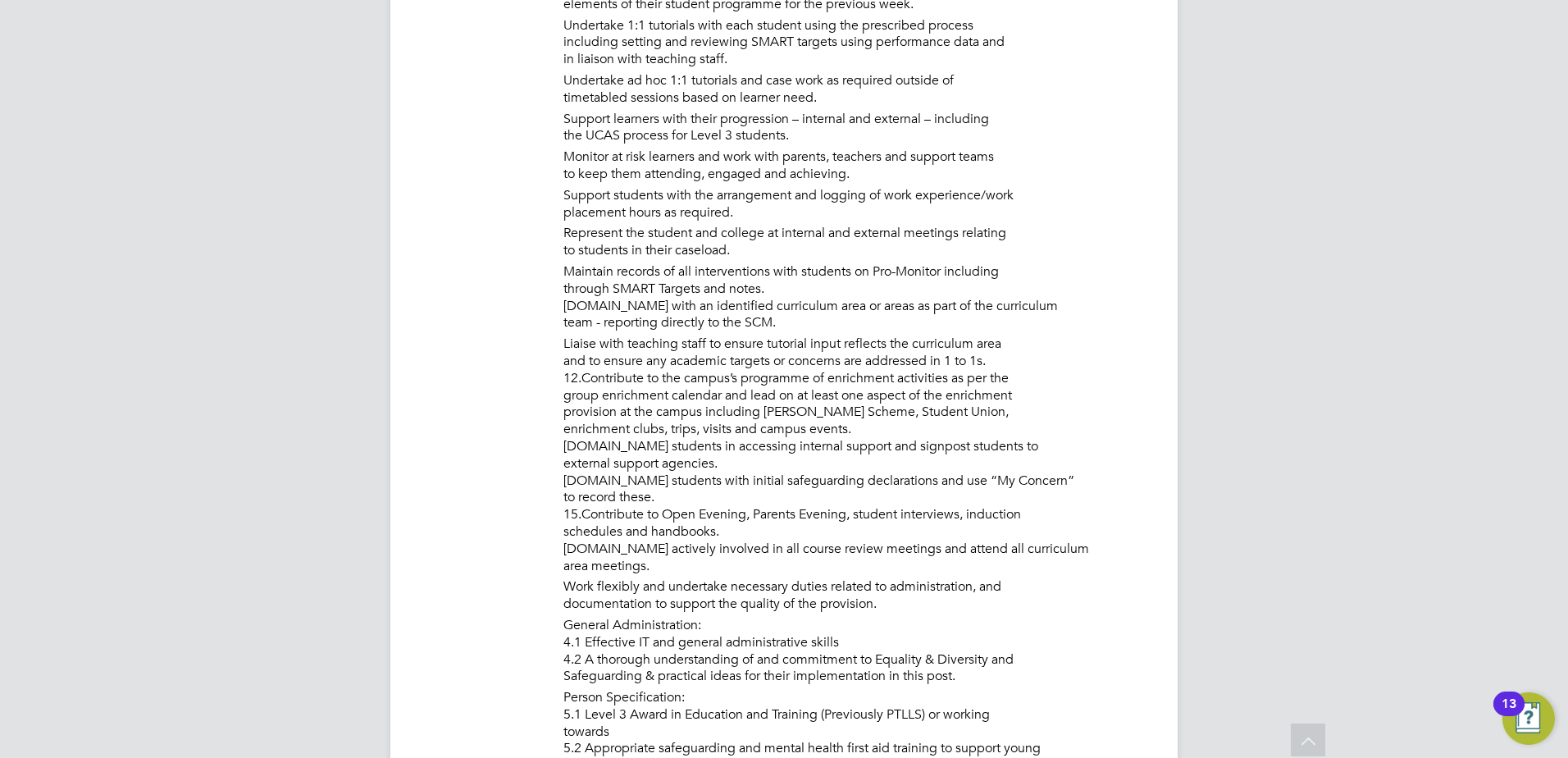
scroll to position [1476, 0]
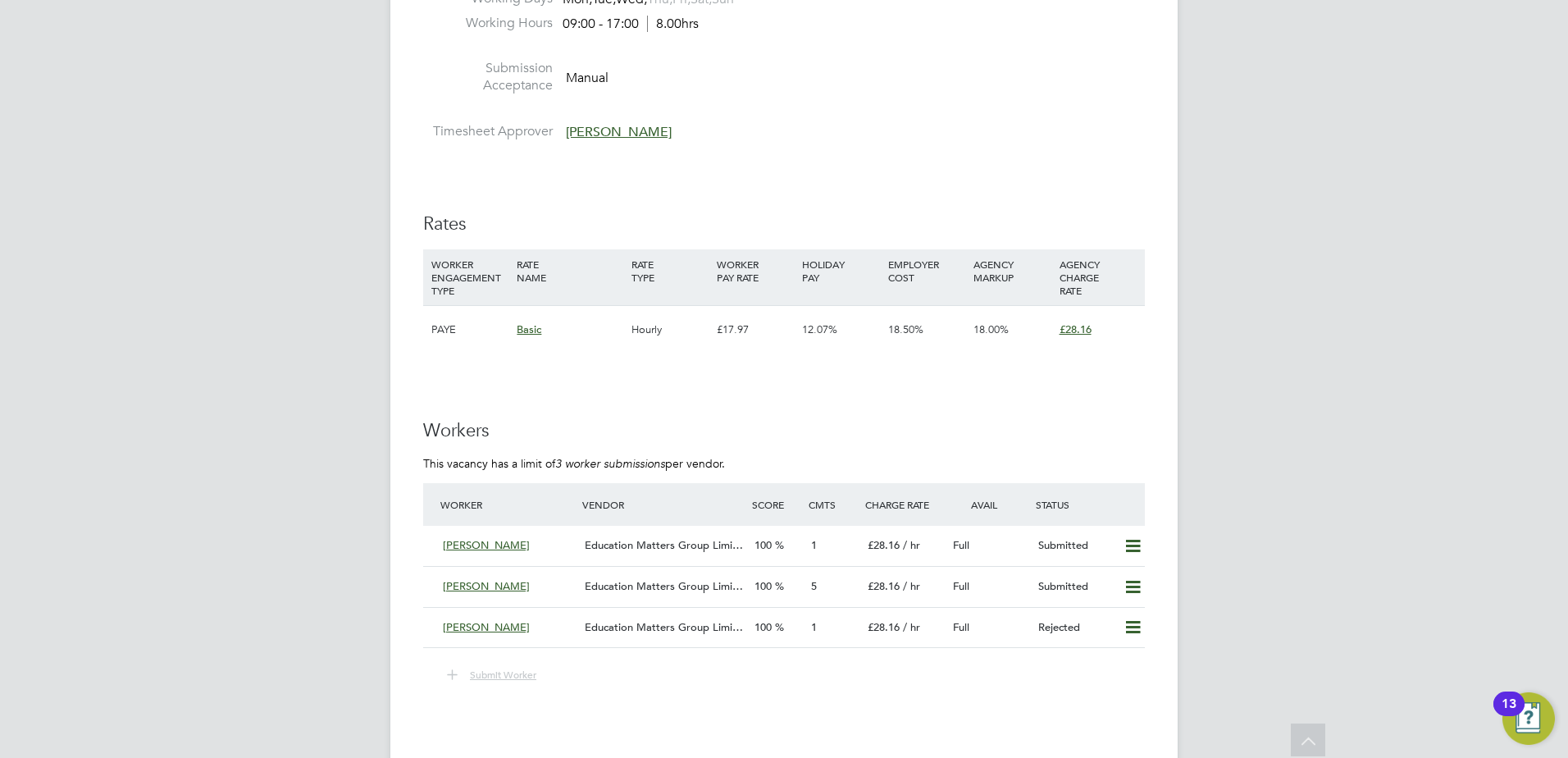
scroll to position [2871, 0]
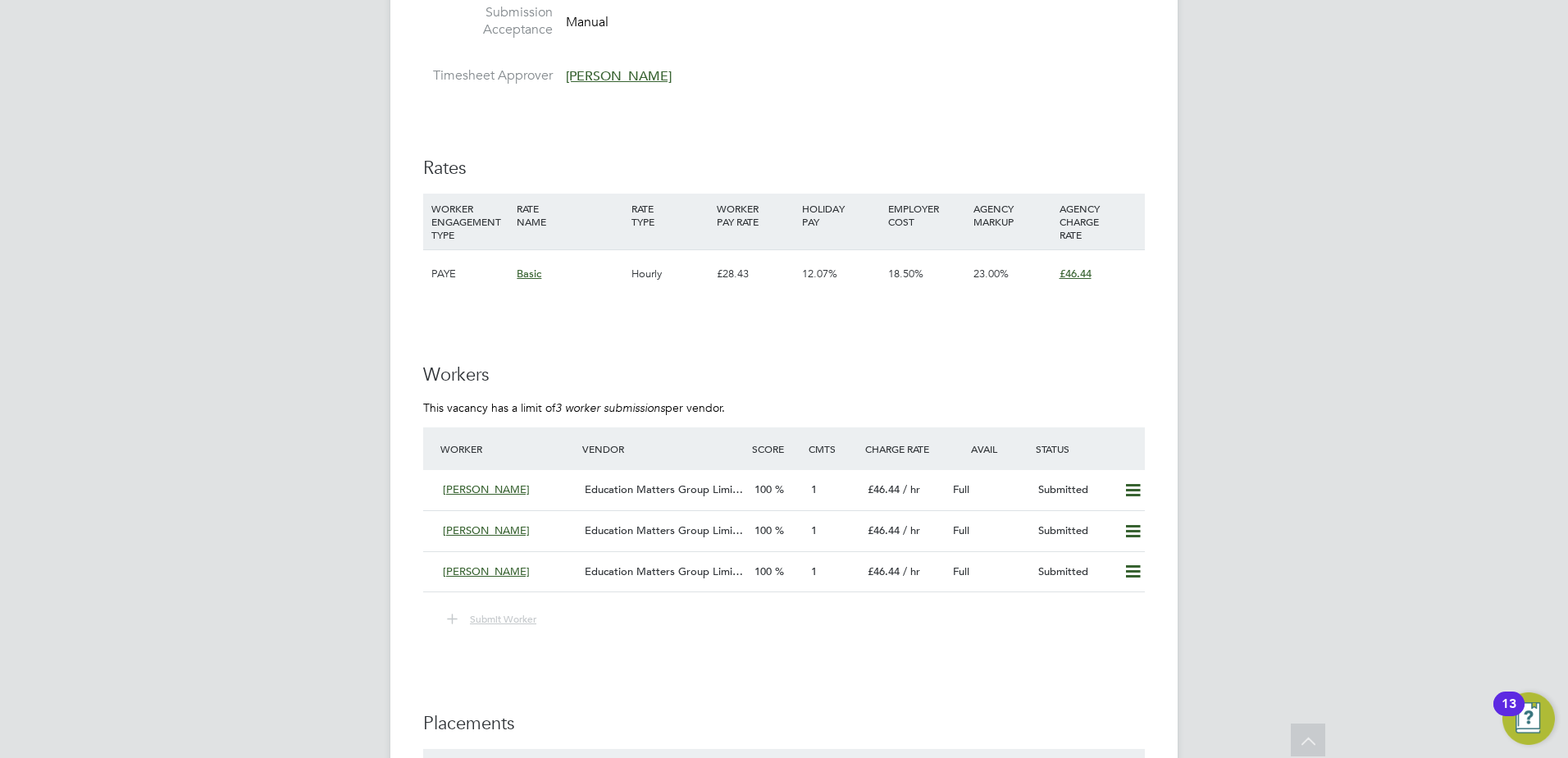
scroll to position [2379, 0]
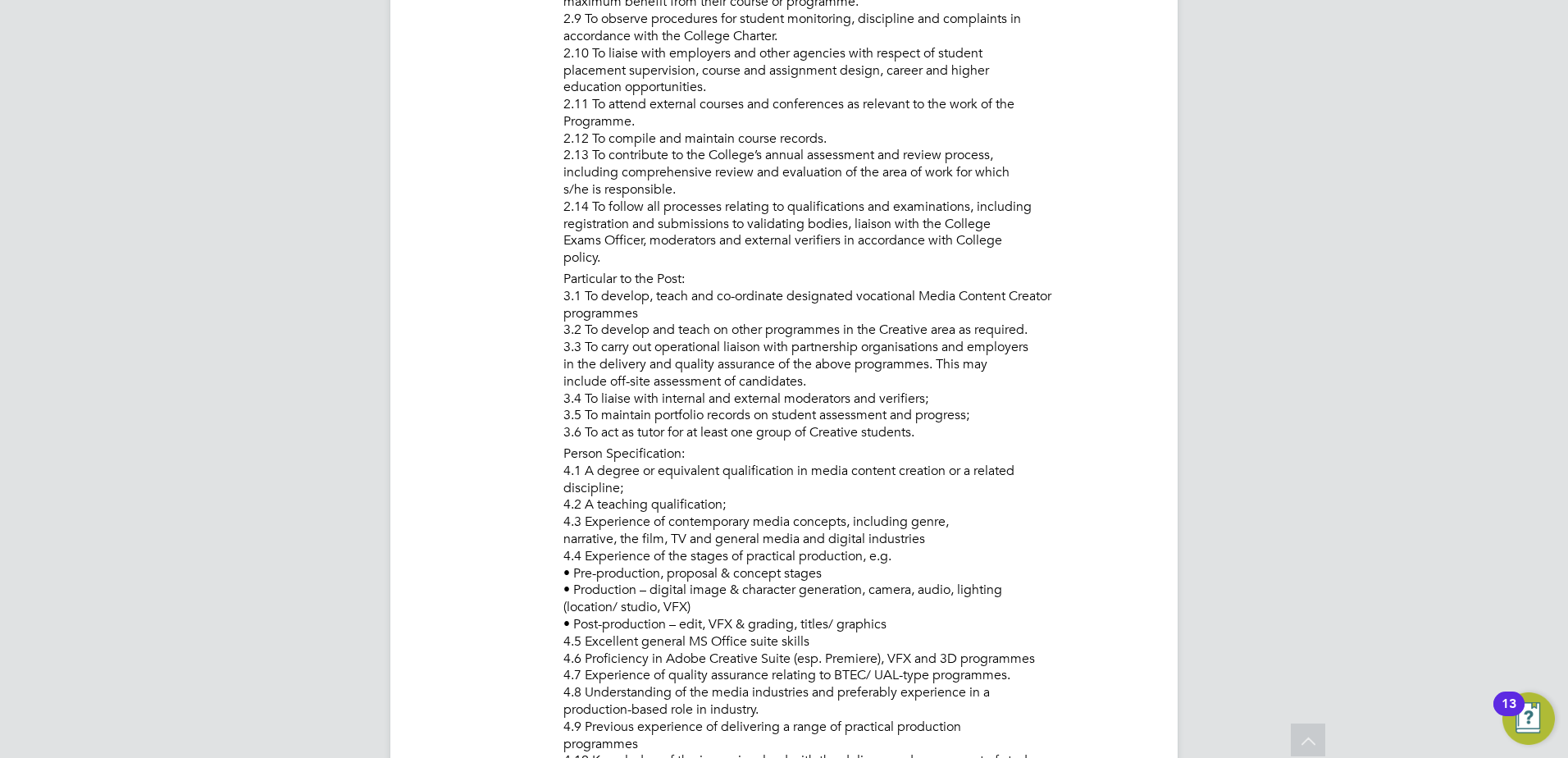
scroll to position [1394, 0]
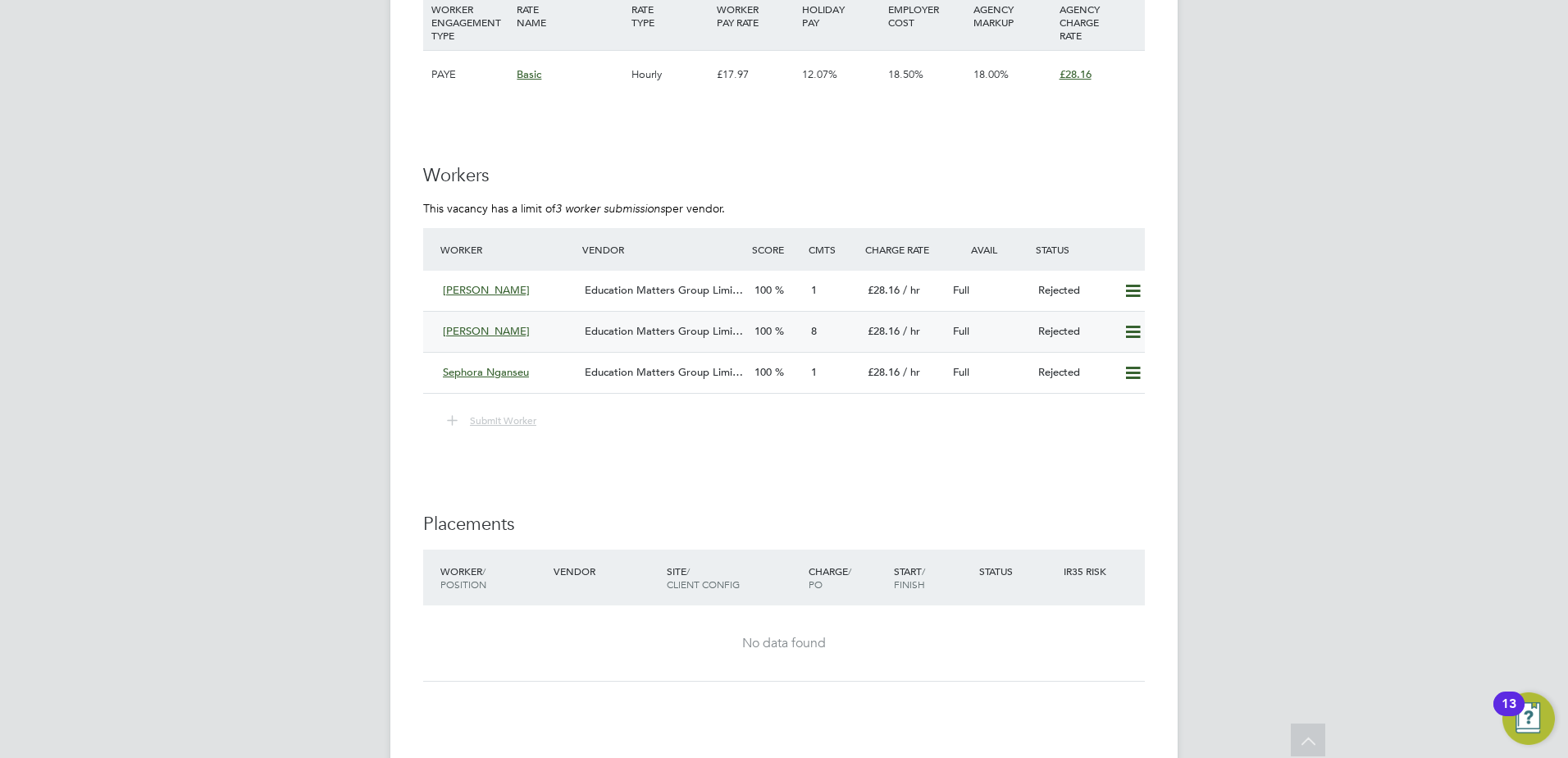
scroll to position [3122, 0]
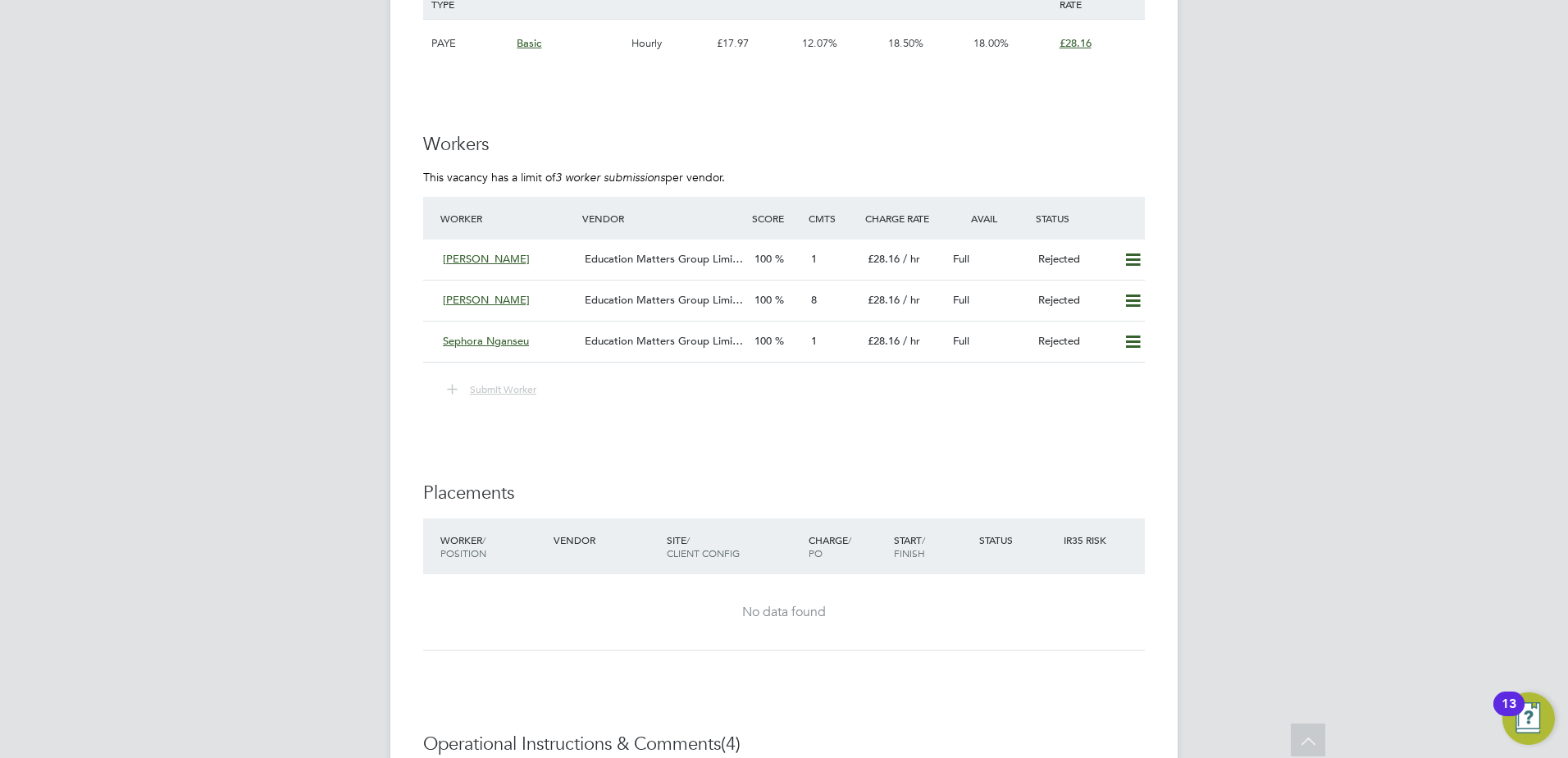
click at [499, 389] on span "Submit Worker" at bounding box center [503, 388] width 67 height 13
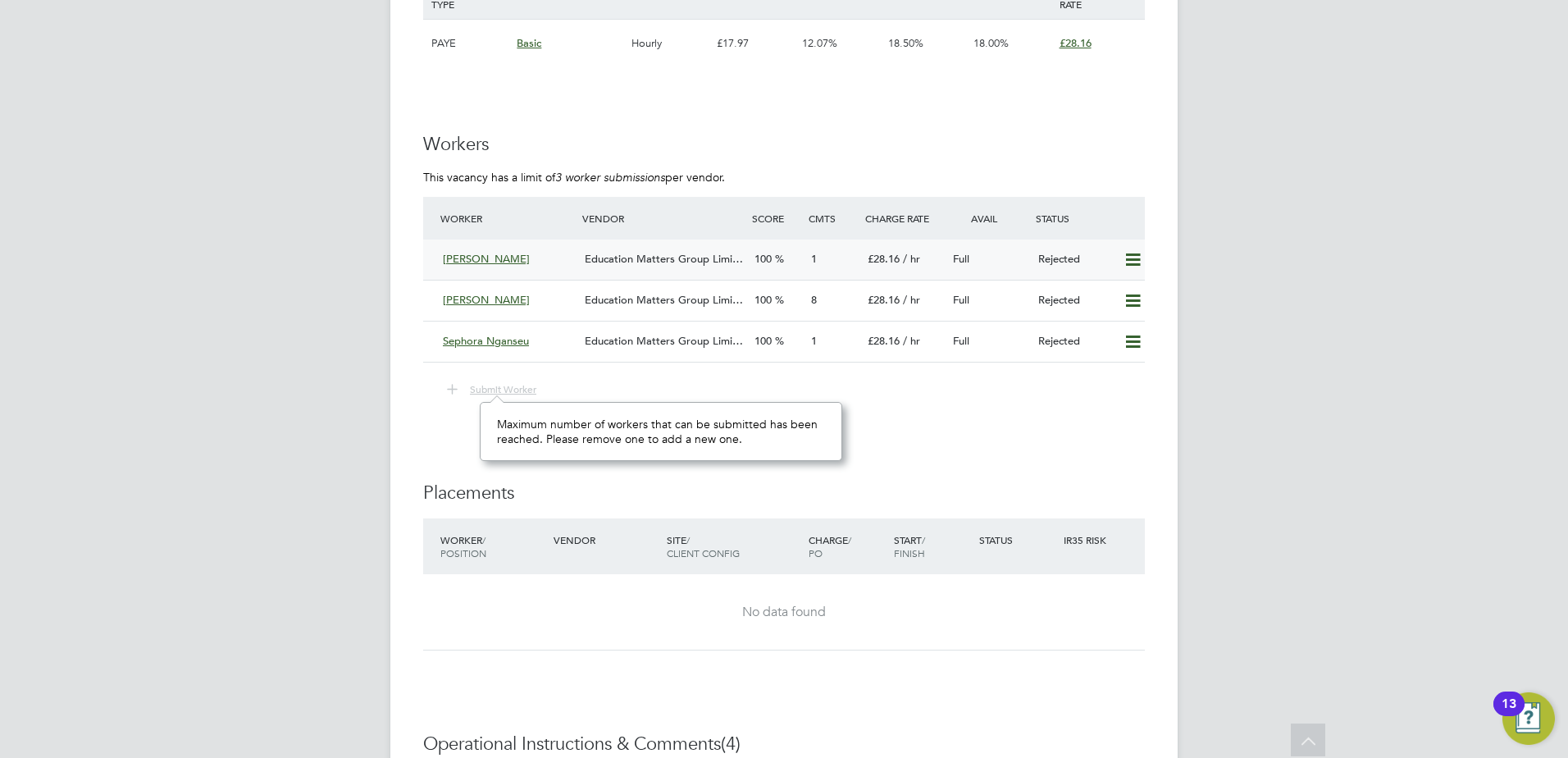
scroll to position [12, 68]
click at [1131, 258] on icon at bounding box center [1132, 259] width 21 height 13
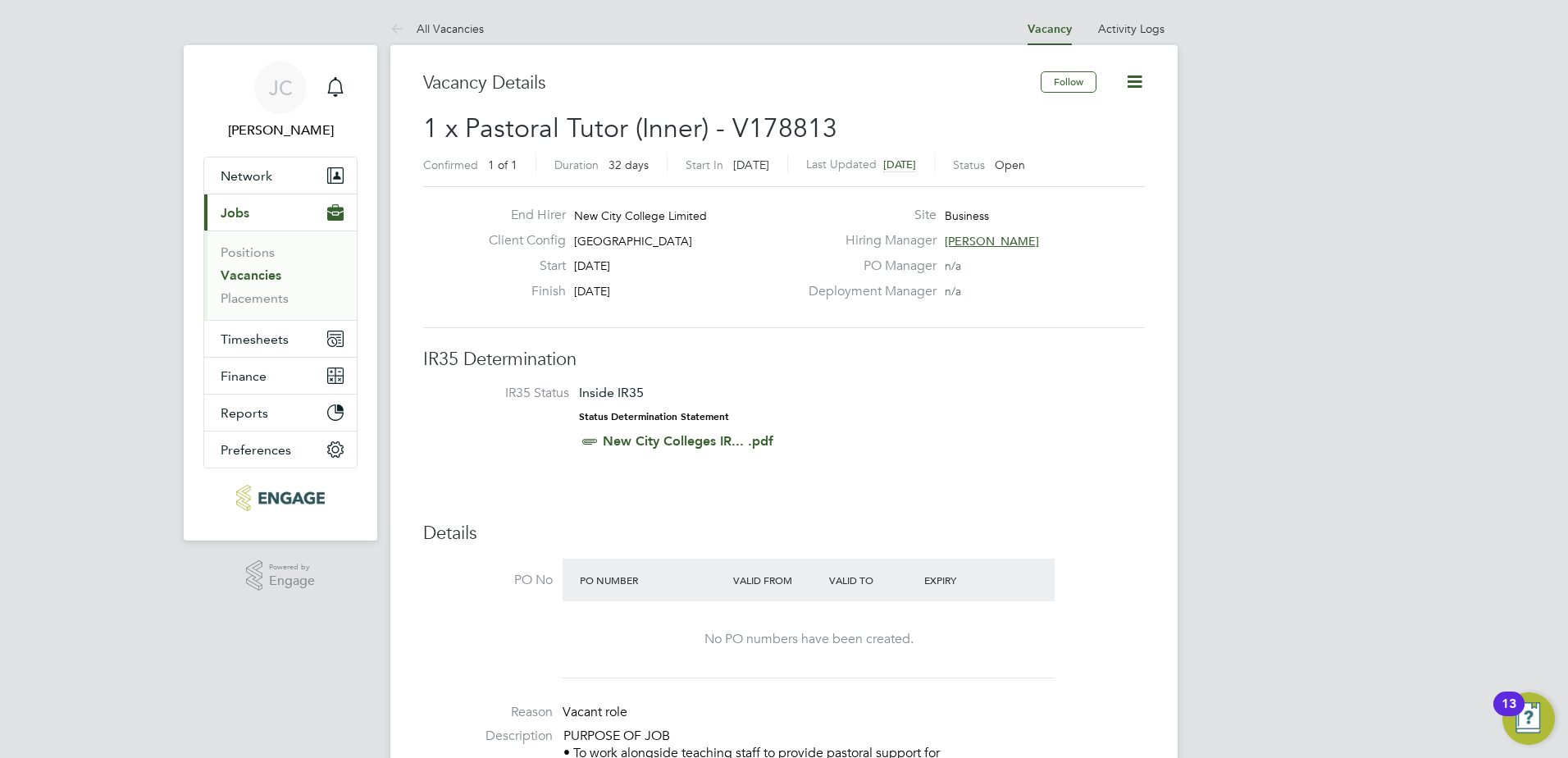
scroll to position [0, 0]
click at [272, 213] on button "Current page: Jobs" at bounding box center [280, 213] width 152 height 36
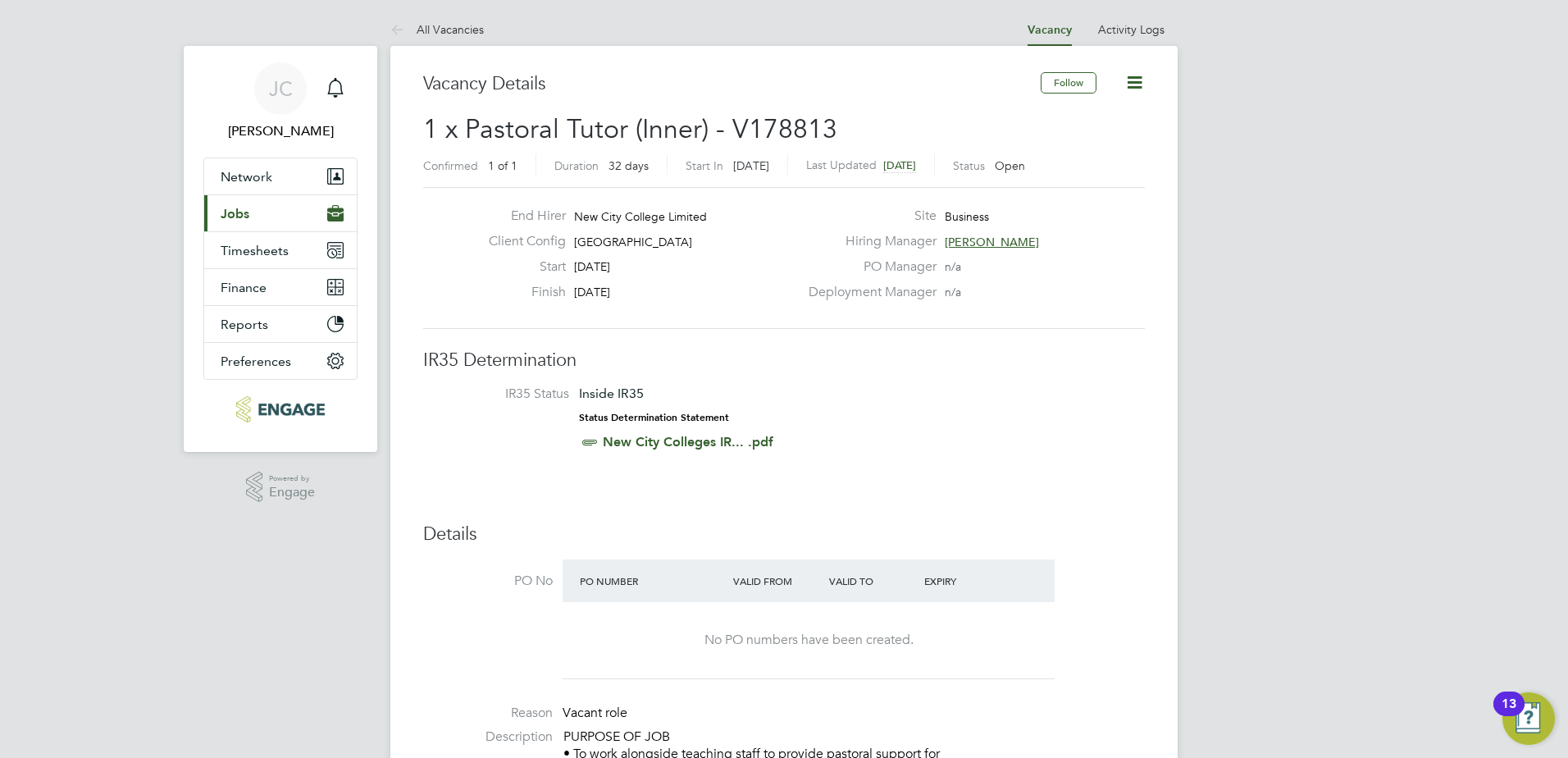
click at [261, 217] on button "Current page: Jobs" at bounding box center [280, 213] width 152 height 36
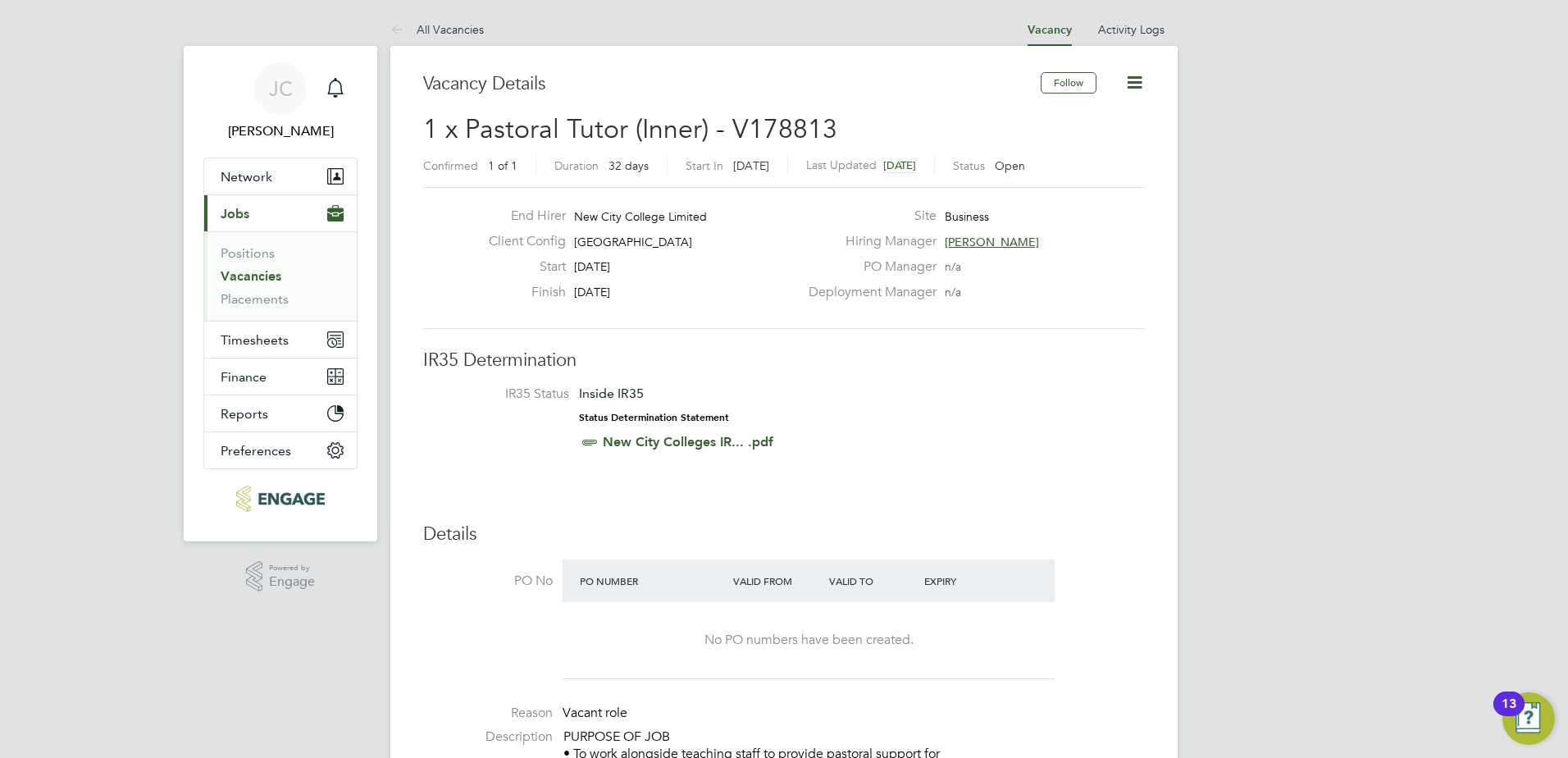
click at [249, 281] on link "Vacancies" at bounding box center [251, 276] width 61 height 16
